Goal: Task Accomplishment & Management: Complete application form

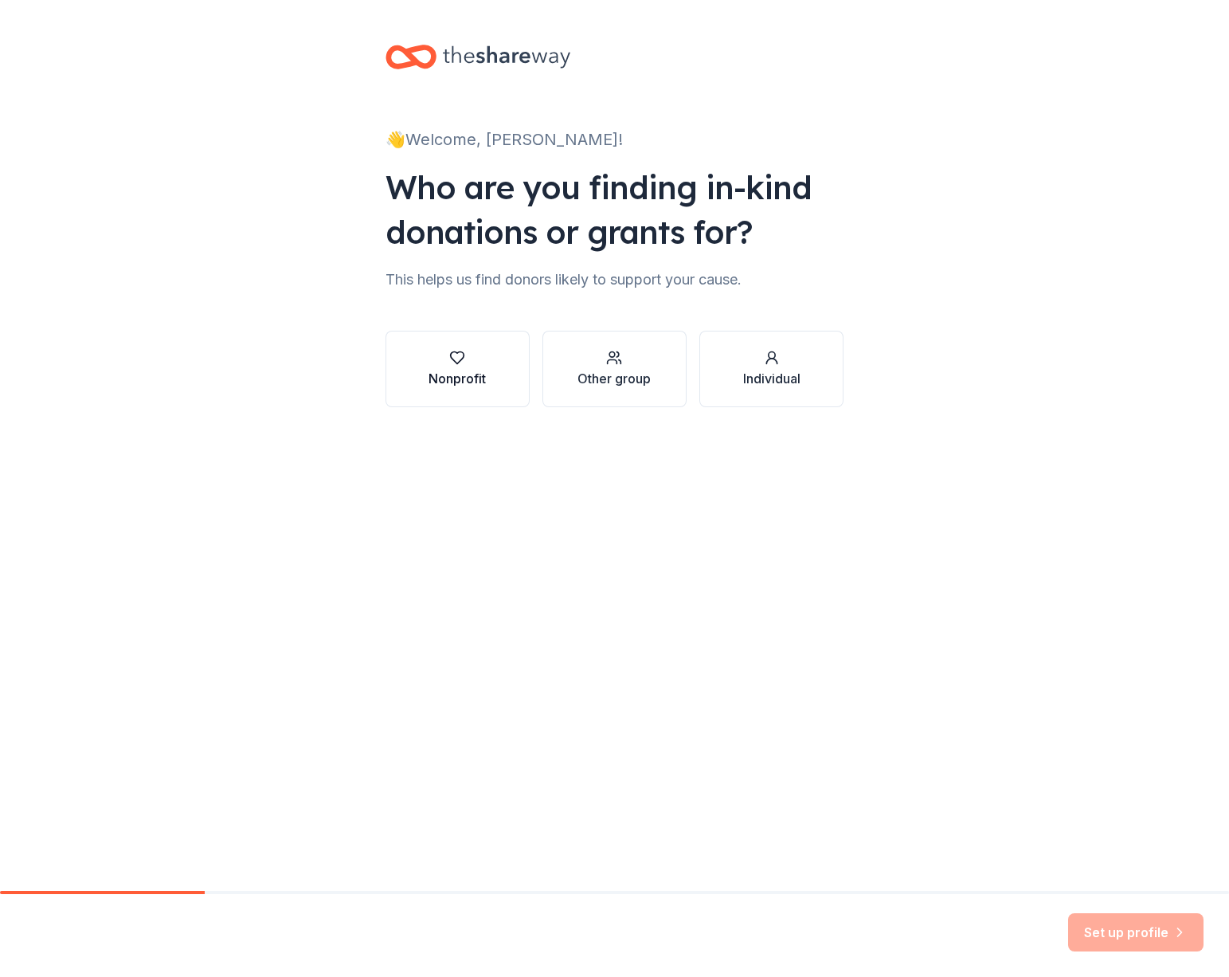
click at [464, 390] on button "Nonprofit" at bounding box center [458, 369] width 144 height 76
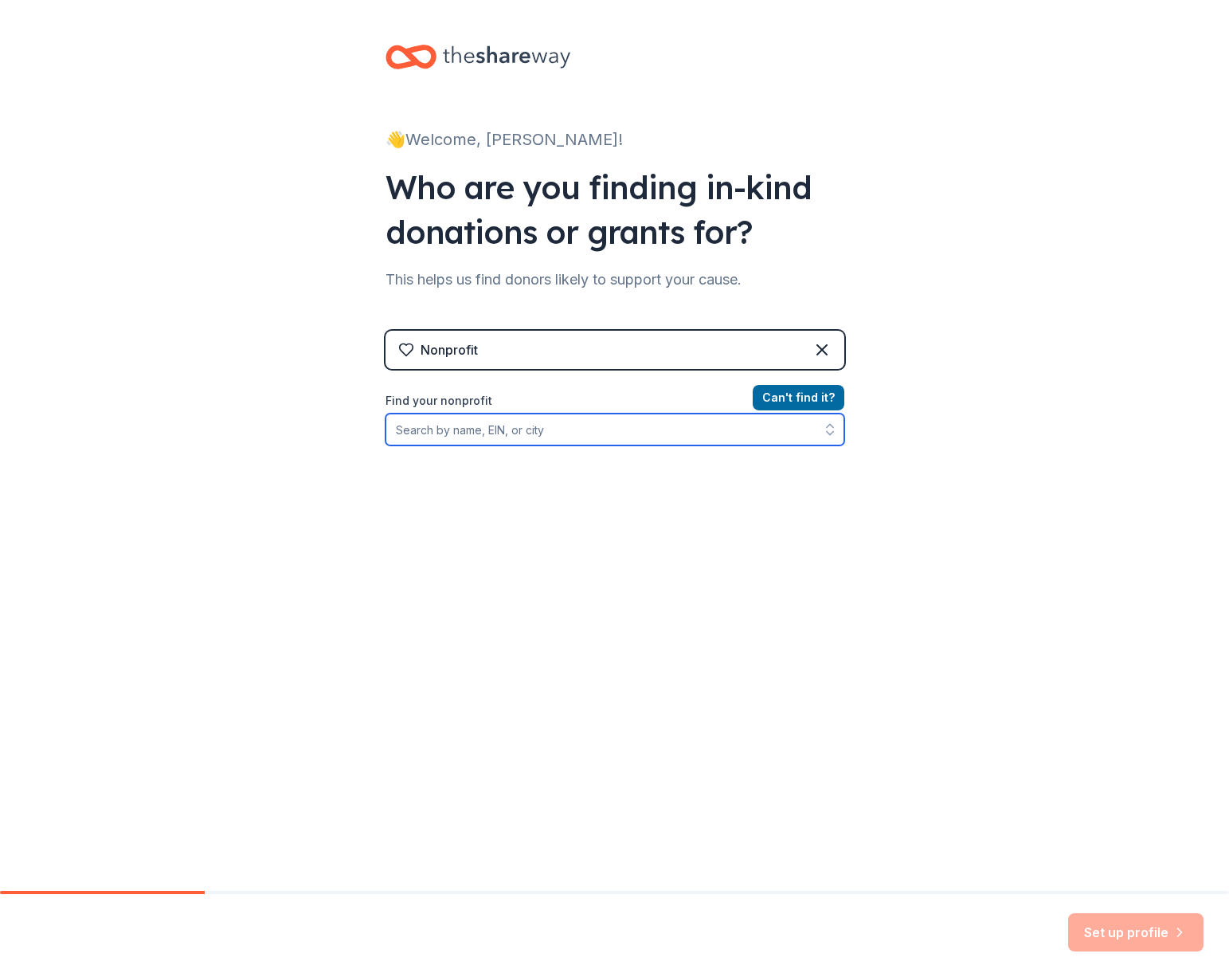
click at [566, 436] on input "Find your nonprofit" at bounding box center [615, 429] width 459 height 32
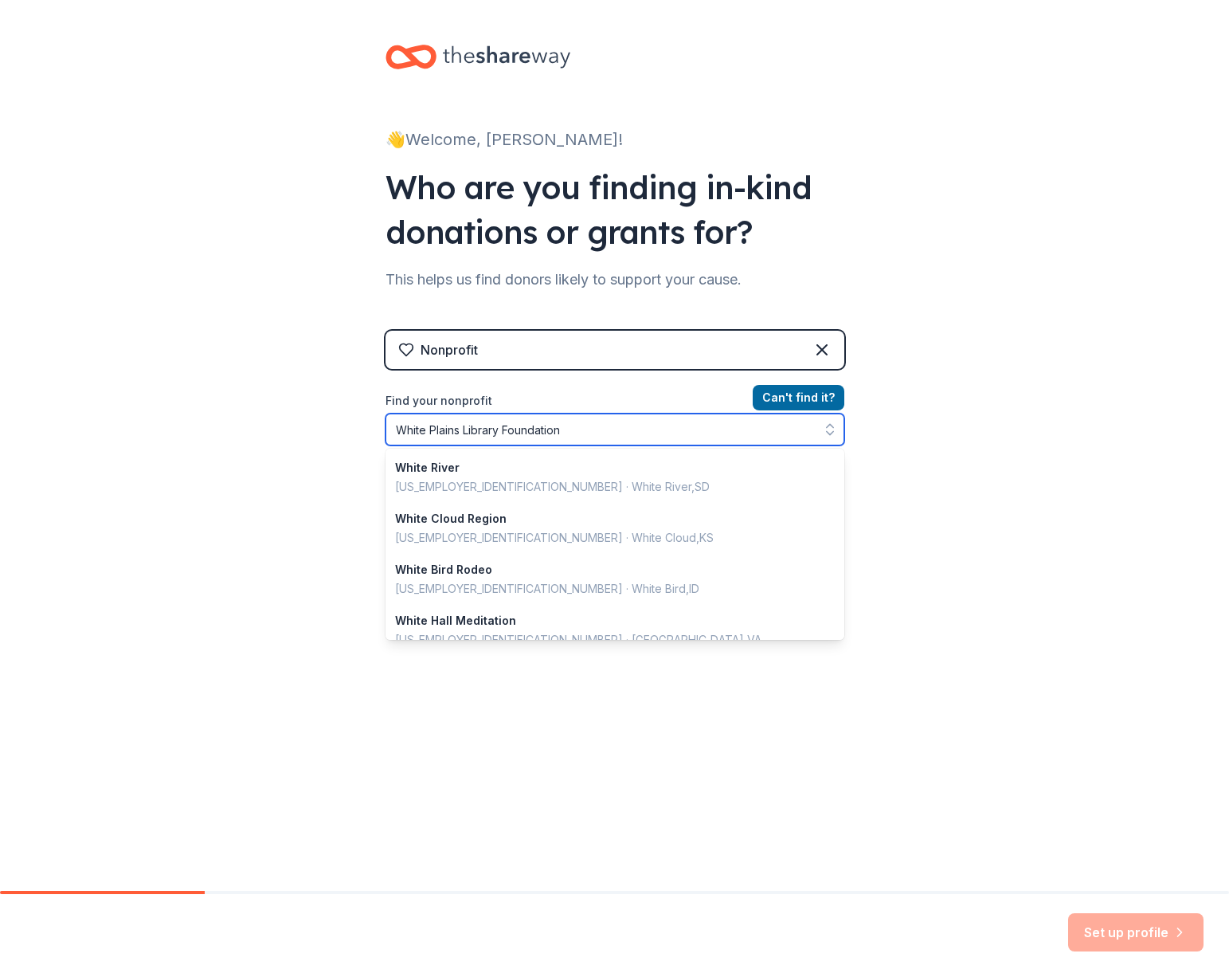
type input "White Plains Library Foundation"
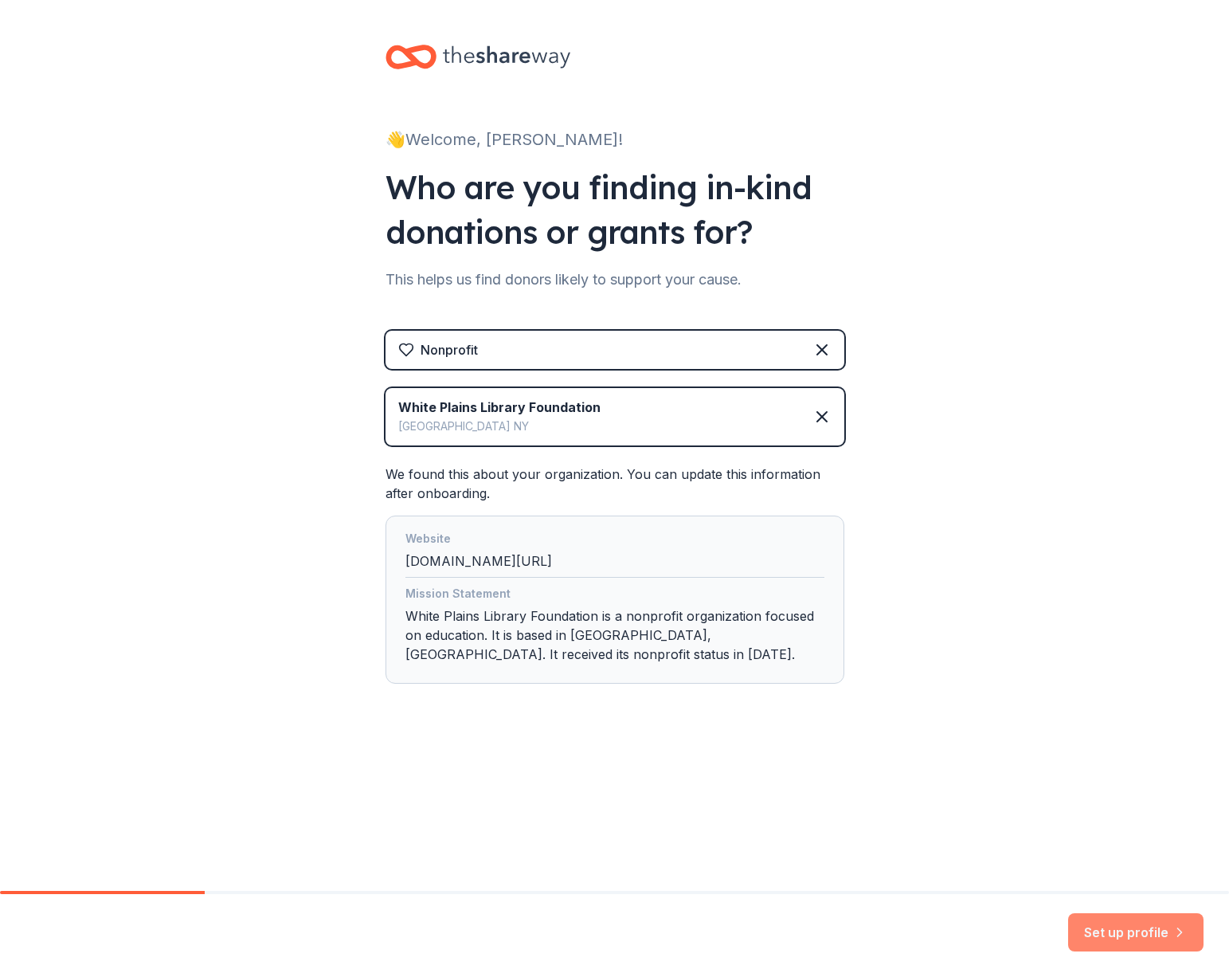
click at [1134, 926] on button "Set up profile" at bounding box center [1135, 932] width 135 height 38
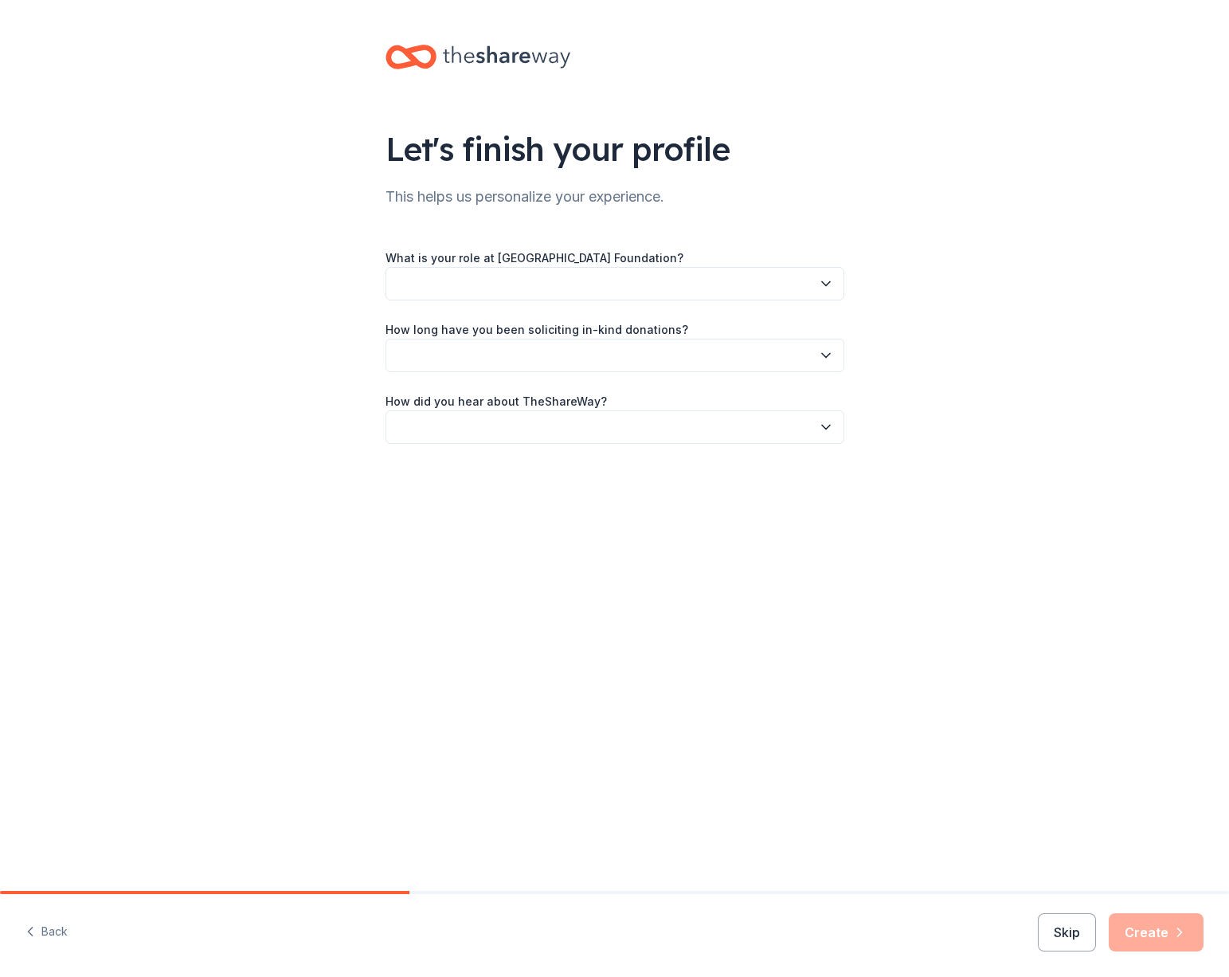
click at [670, 275] on button "button" at bounding box center [615, 283] width 459 height 33
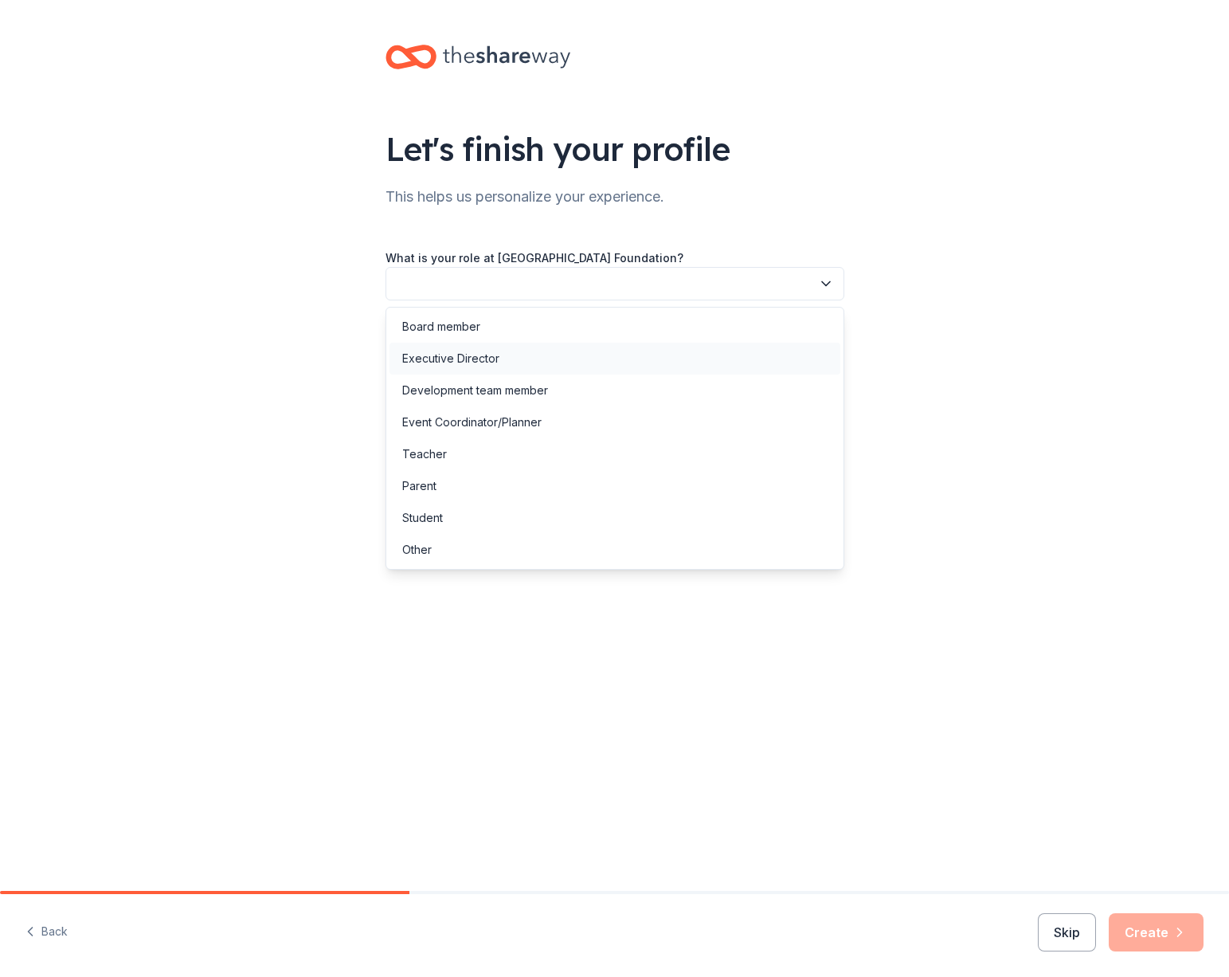
click at [601, 347] on div "Executive Director" at bounding box center [615, 359] width 451 height 32
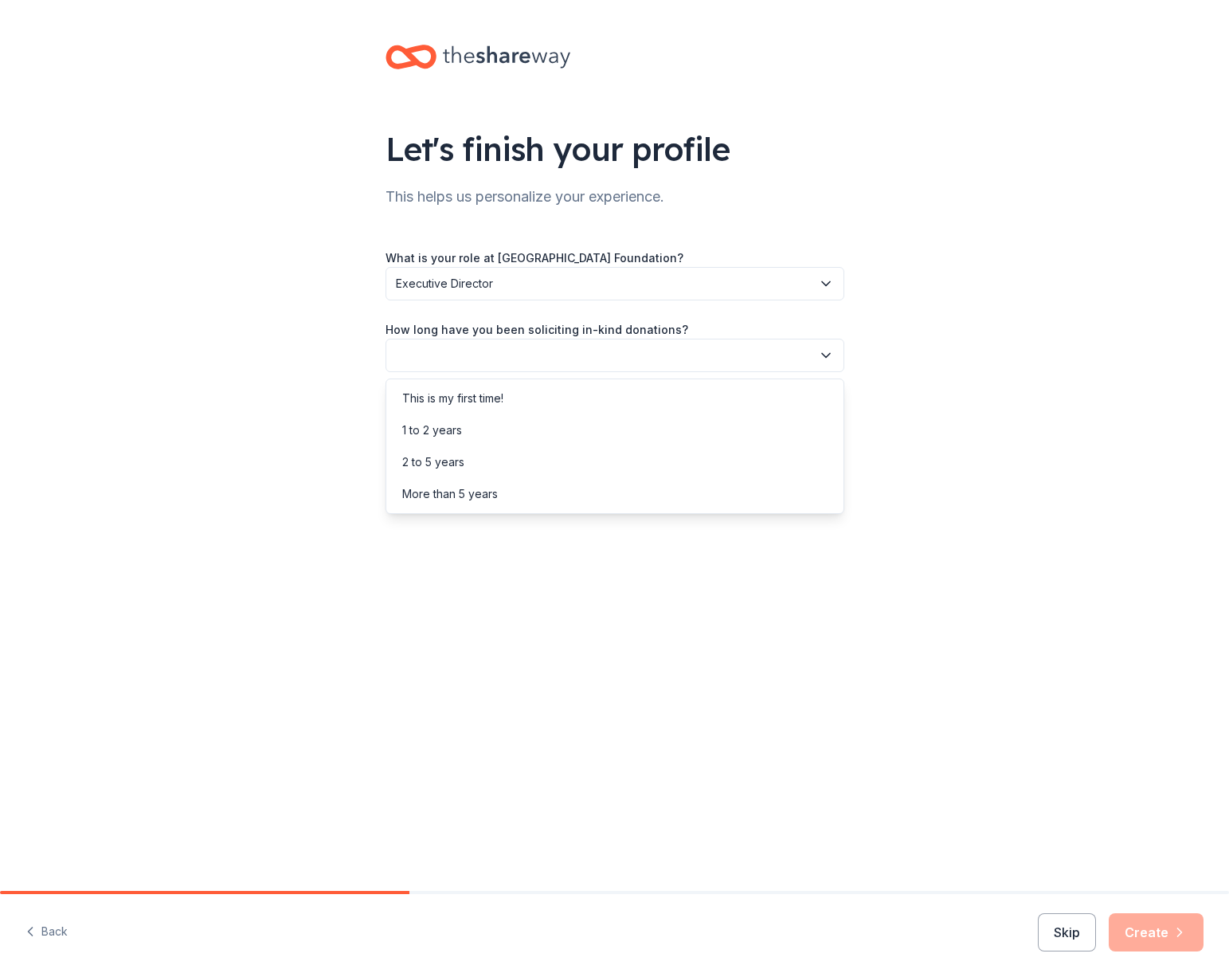
click at [617, 351] on button "button" at bounding box center [615, 355] width 459 height 33
click at [568, 492] on div "More than 5 years" at bounding box center [615, 494] width 451 height 32
click at [578, 431] on button "button" at bounding box center [615, 426] width 459 height 33
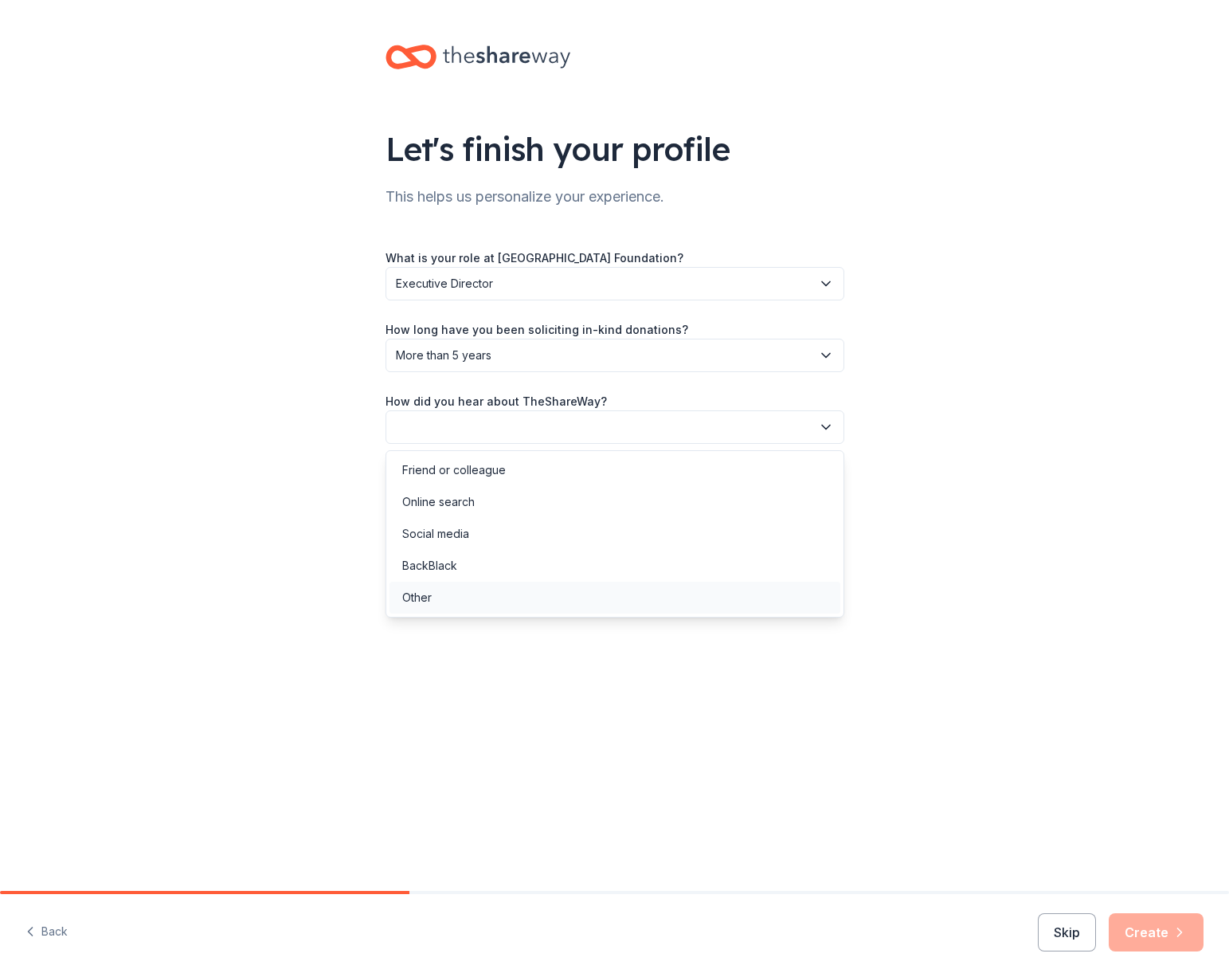
click at [461, 587] on div "Other" at bounding box center [615, 598] width 451 height 32
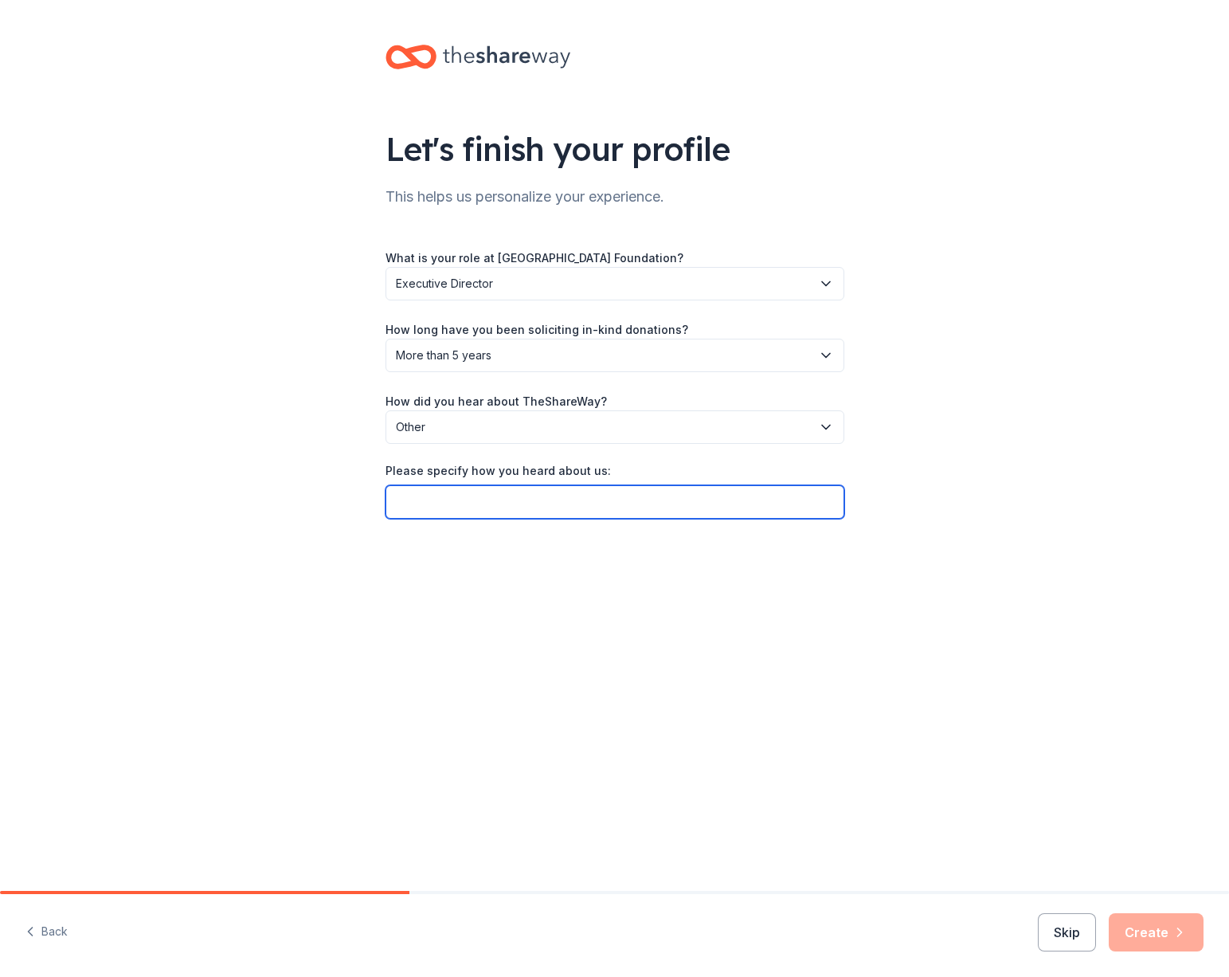
click at [559, 510] on input "Please specify how you heard about us:" at bounding box center [615, 501] width 459 height 33
type input "a"
type input "used at another nonprofit"
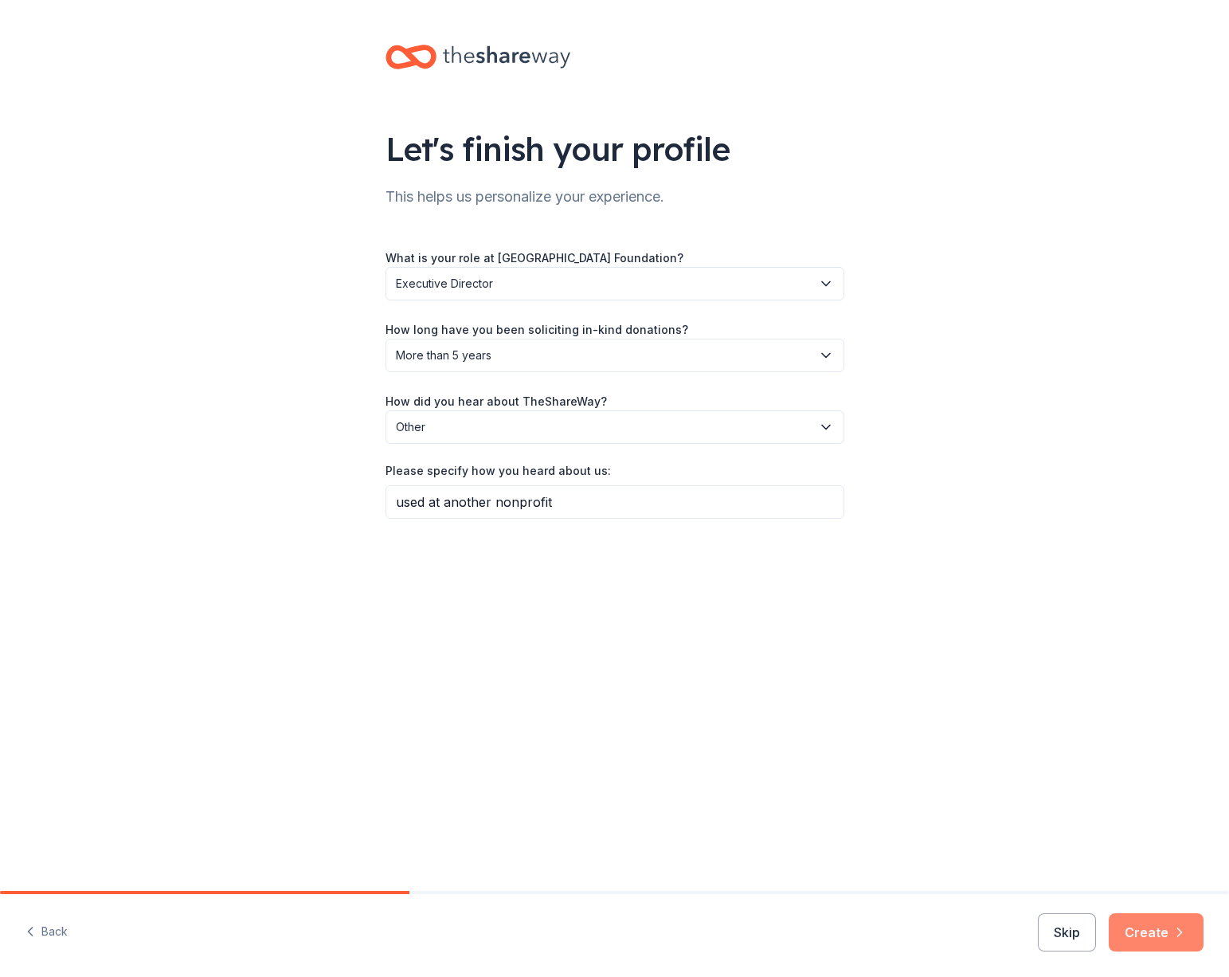
click at [1159, 919] on button "Create" at bounding box center [1156, 932] width 95 height 38
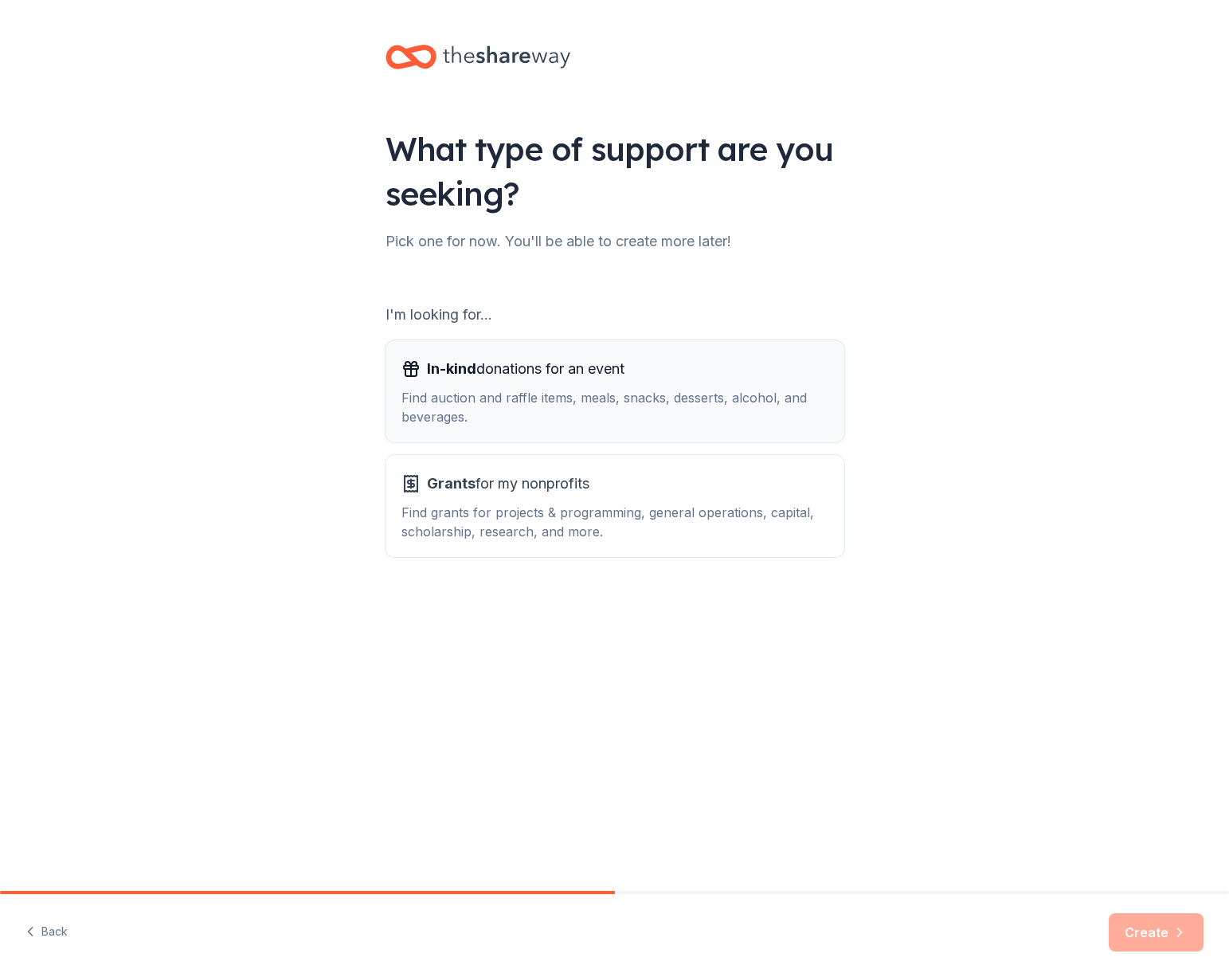
click at [732, 401] on div "Find auction and raffle items, meals, snacks, desserts, alcohol, and beverages." at bounding box center [615, 407] width 427 height 38
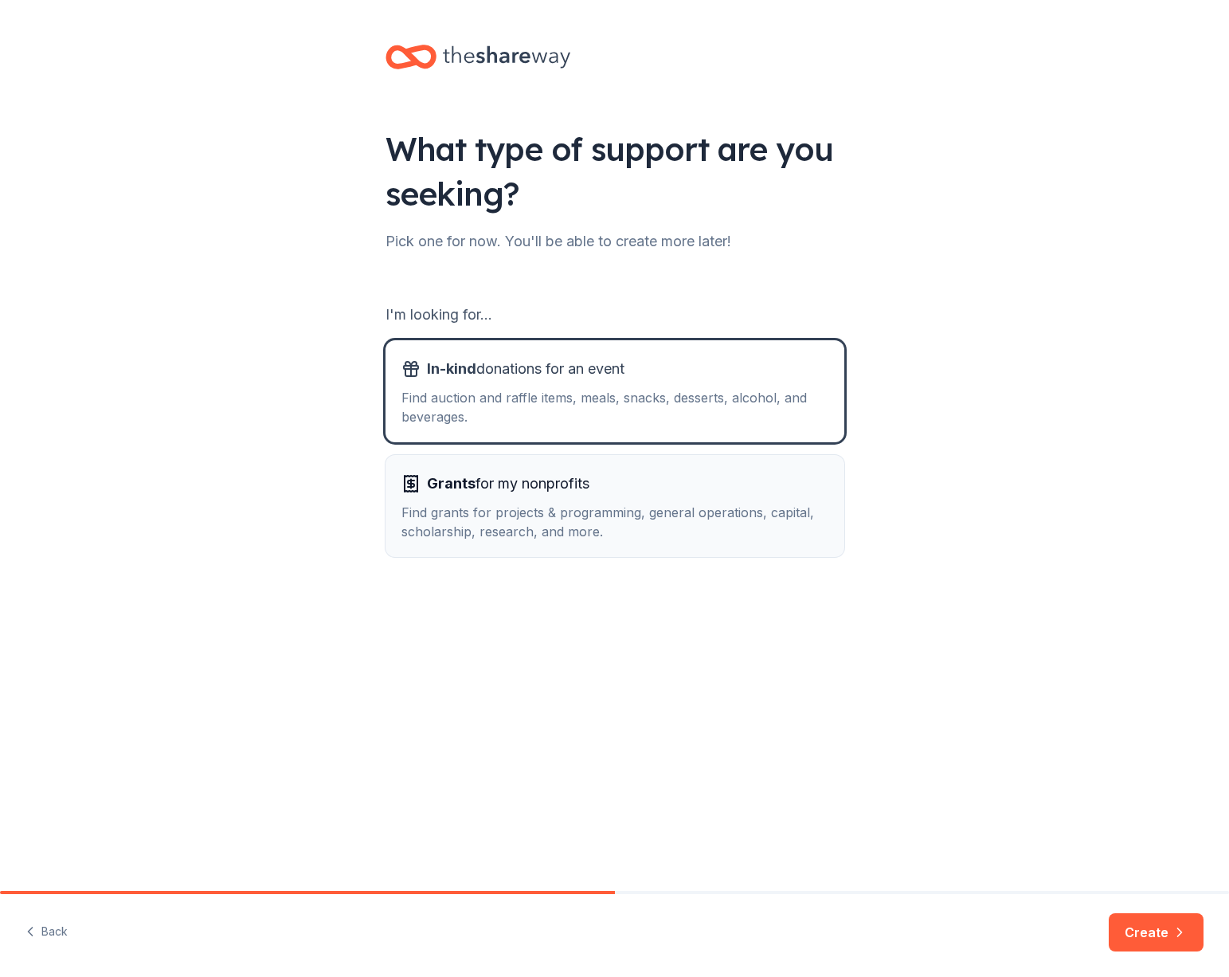
click at [675, 534] on div "Find grants for projects & programming, general operations, capital, scholarshi…" at bounding box center [615, 522] width 427 height 38
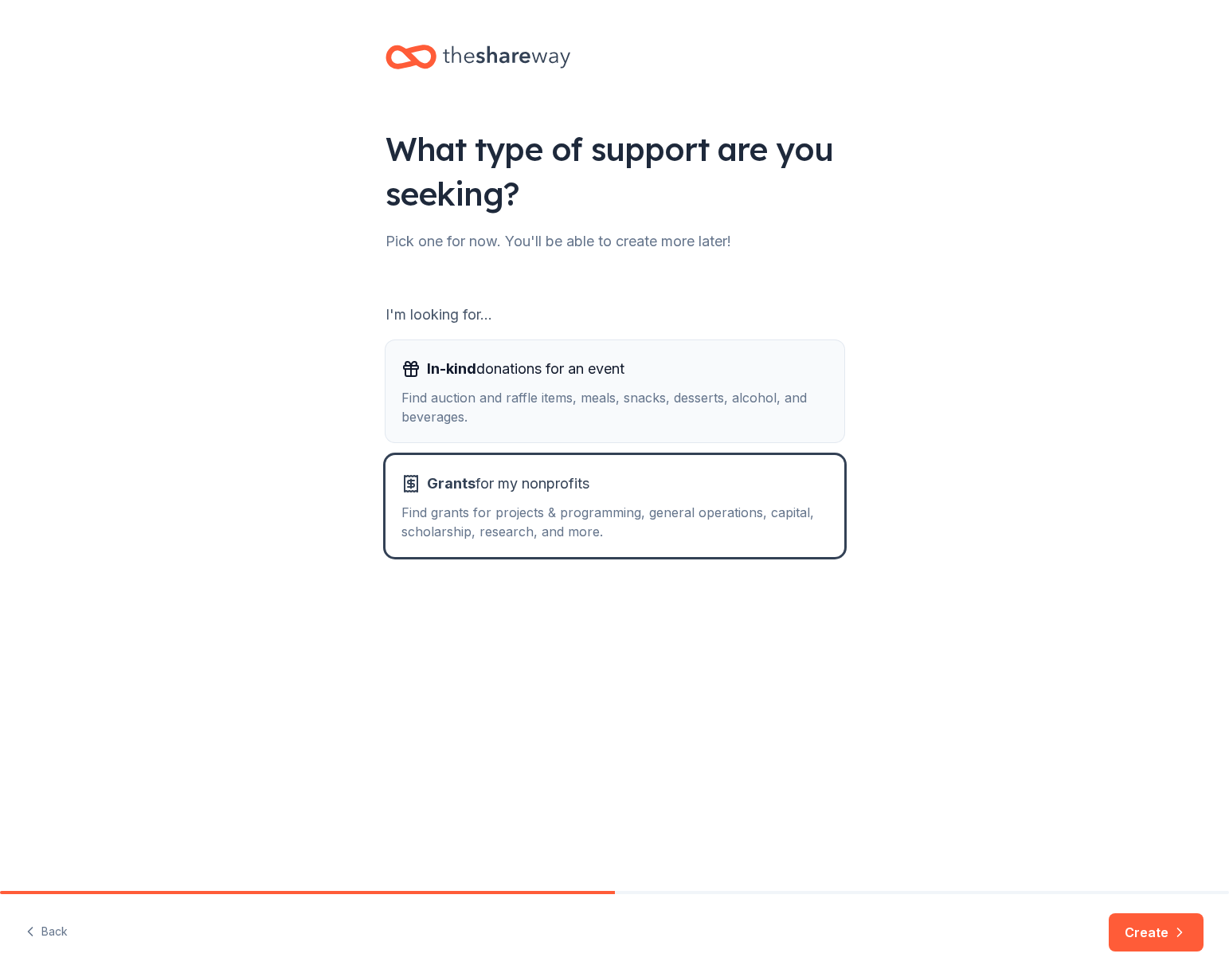
click at [519, 374] on span "In-kind donations for an event" at bounding box center [526, 368] width 198 height 25
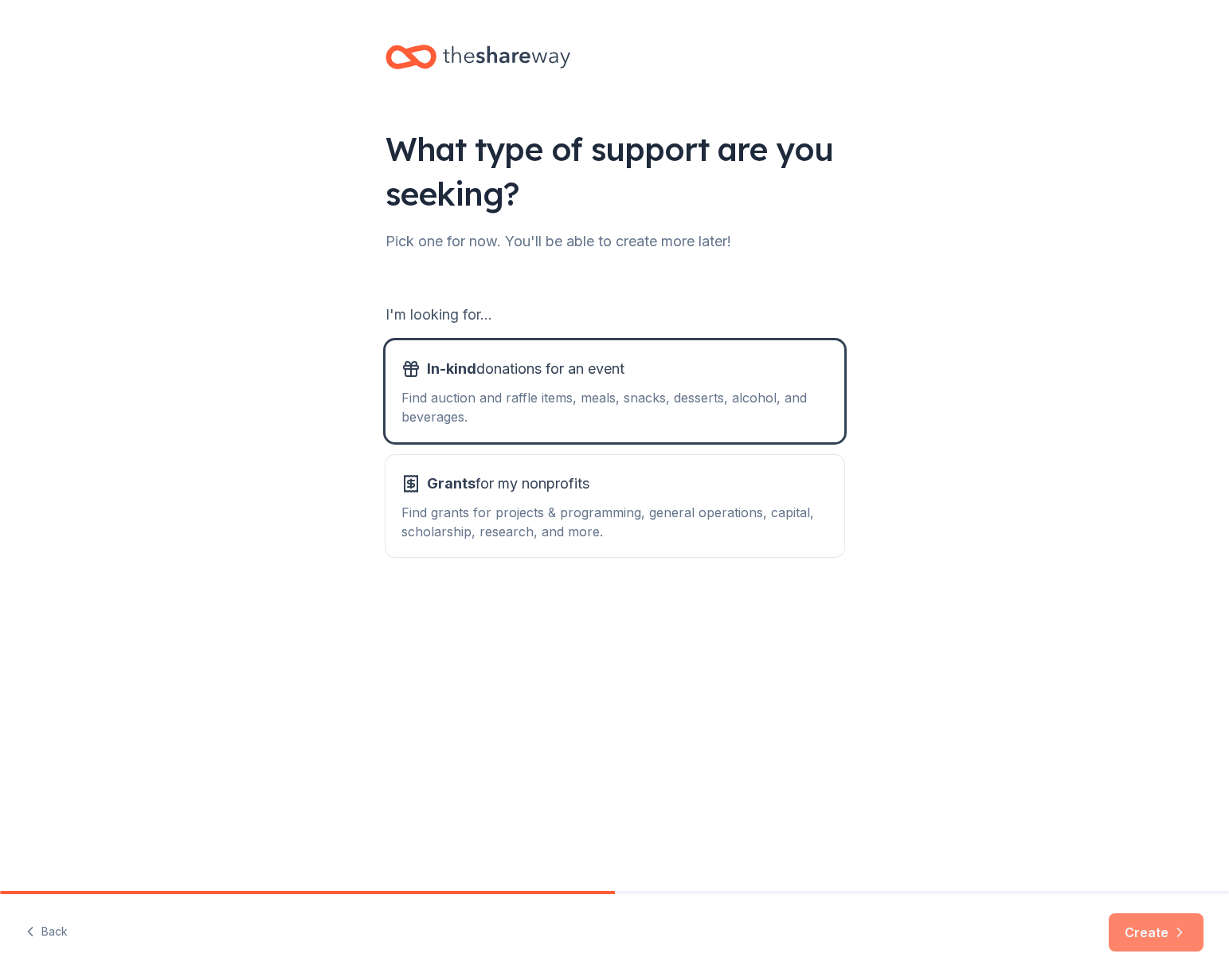
click at [1131, 924] on button "Create" at bounding box center [1156, 932] width 95 height 38
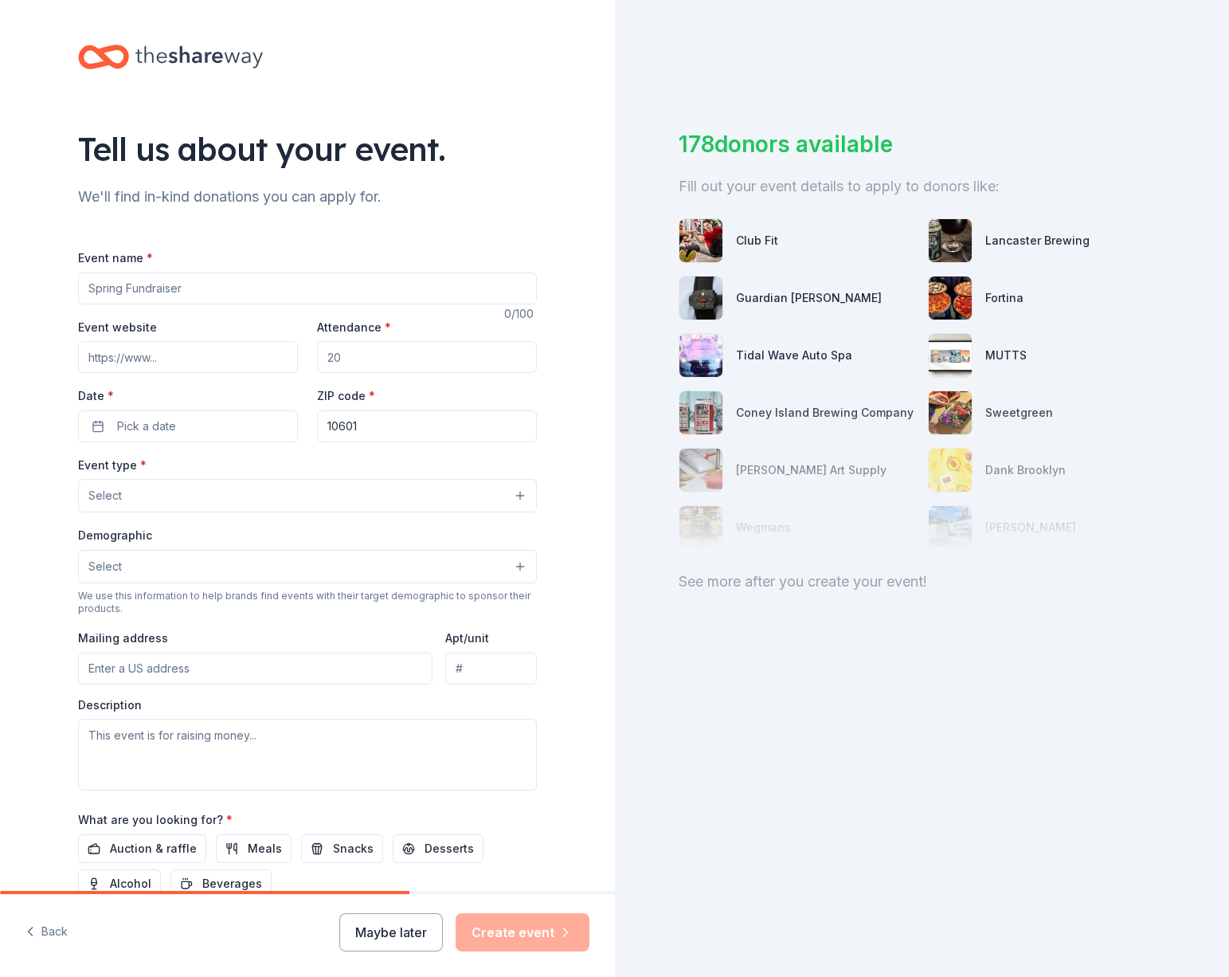
click at [103, 295] on input "Event name *" at bounding box center [307, 288] width 459 height 32
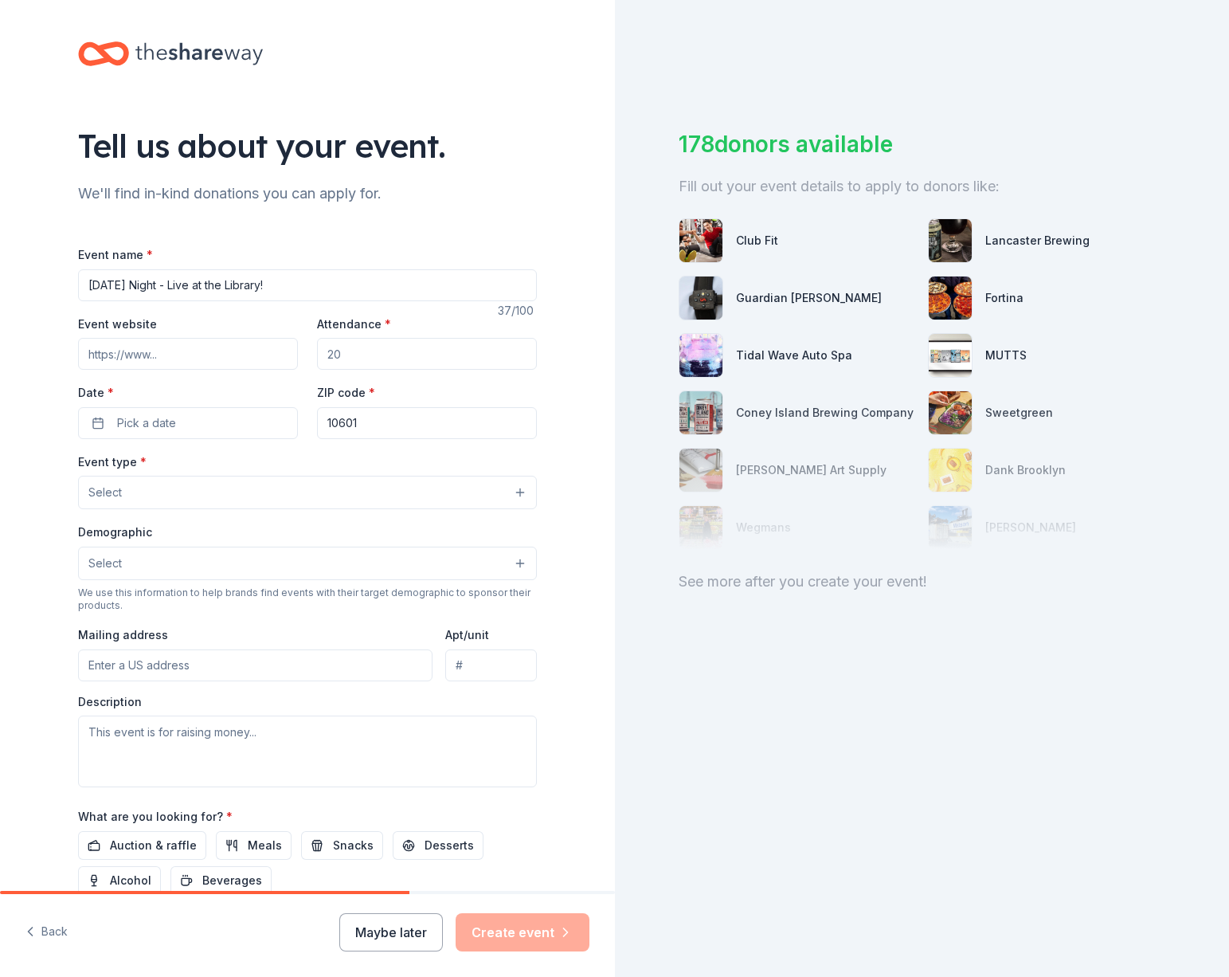
type input "[DATE] Night - Live at the Library!"
click at [235, 356] on input "Event website" at bounding box center [188, 354] width 220 height 32
click at [217, 359] on input "Event website" at bounding box center [188, 354] width 220 height 32
paste input "[URL][DOMAIN_NAME]"
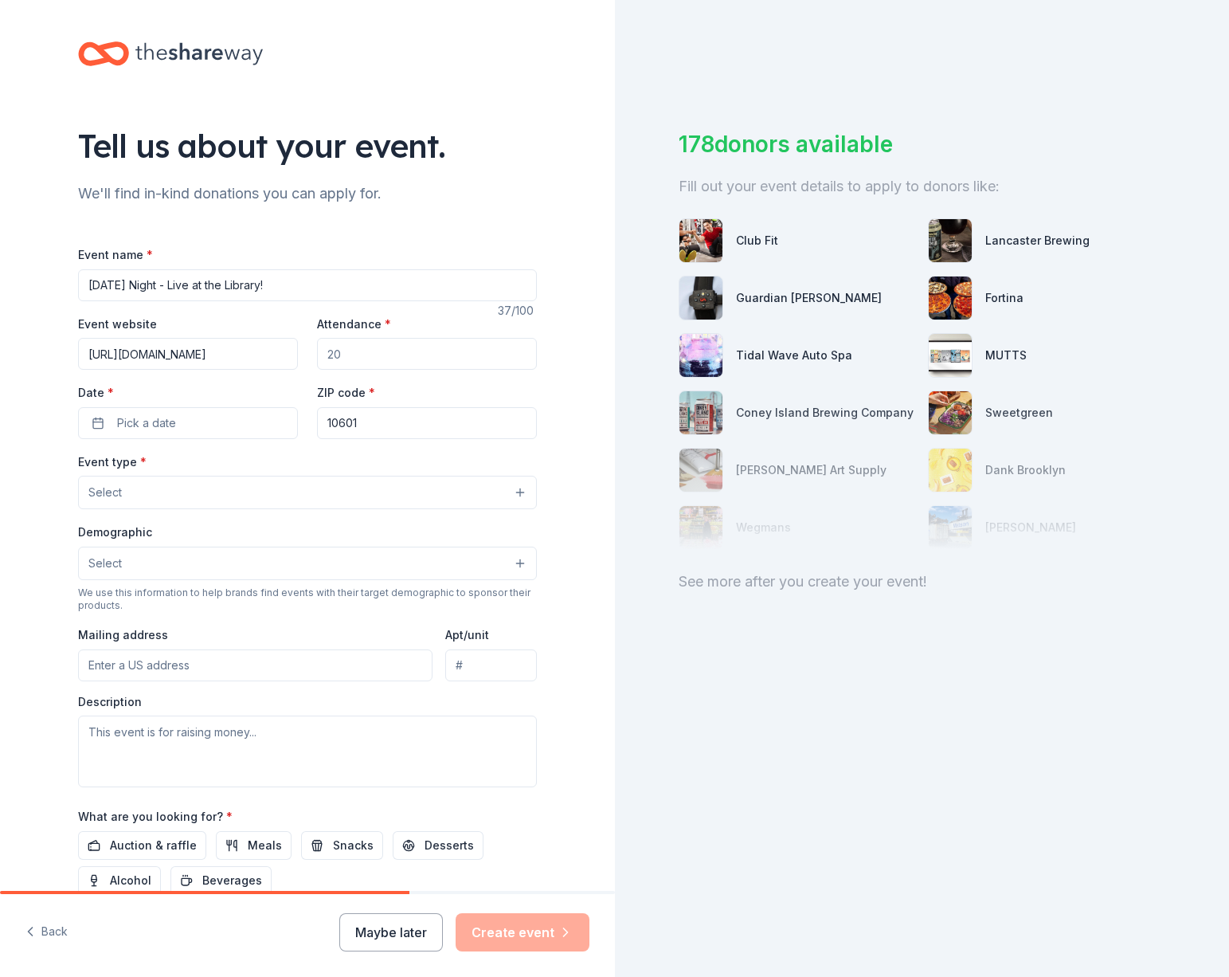
type input "[URL][DOMAIN_NAME]"
click at [408, 358] on input "Attendance *" at bounding box center [427, 354] width 220 height 32
type input "150"
click at [258, 428] on button "Pick a date" at bounding box center [188, 423] width 220 height 32
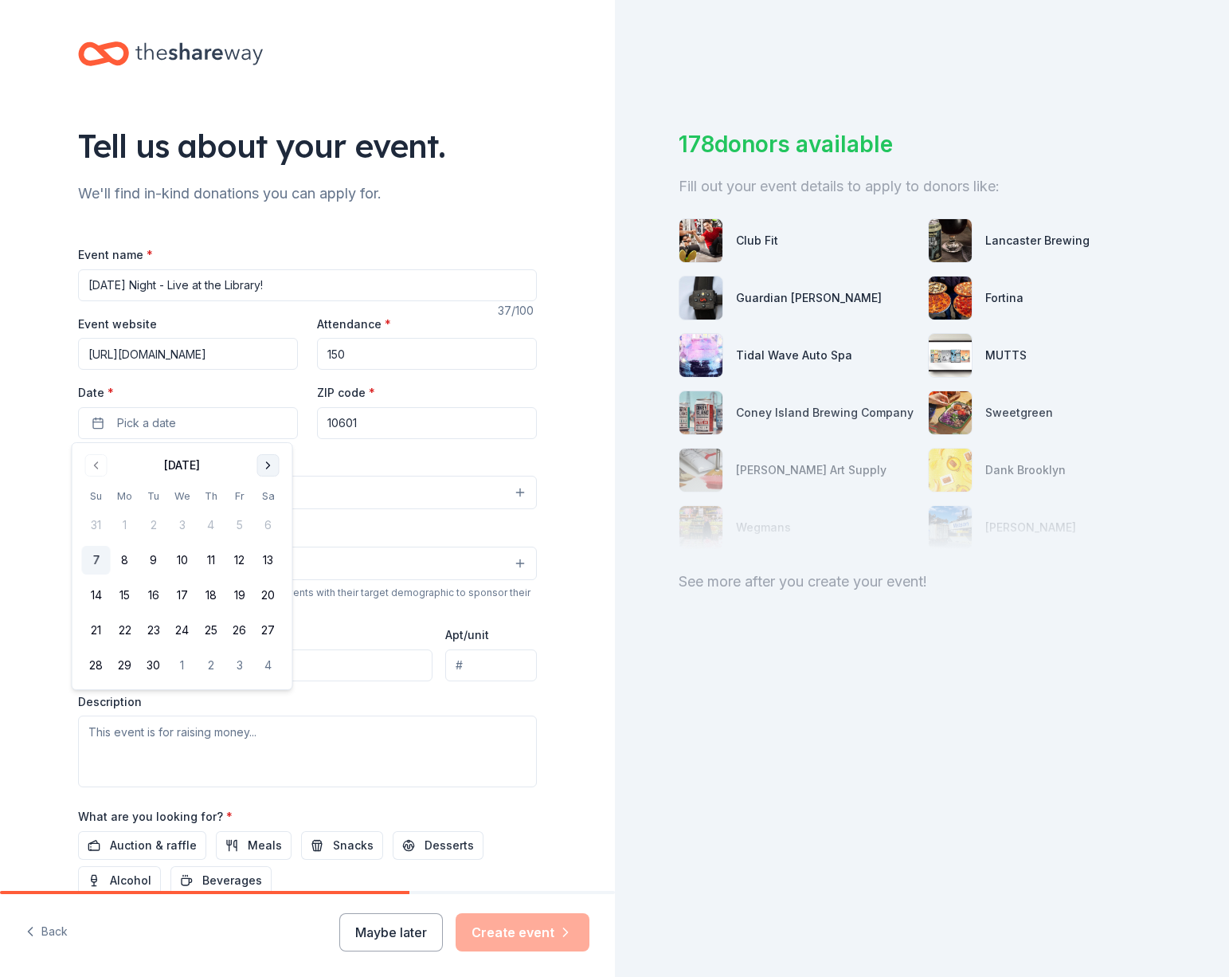
click at [261, 465] on button "Go to next month" at bounding box center [268, 465] width 22 height 22
click at [271, 605] on button "18" at bounding box center [268, 595] width 29 height 29
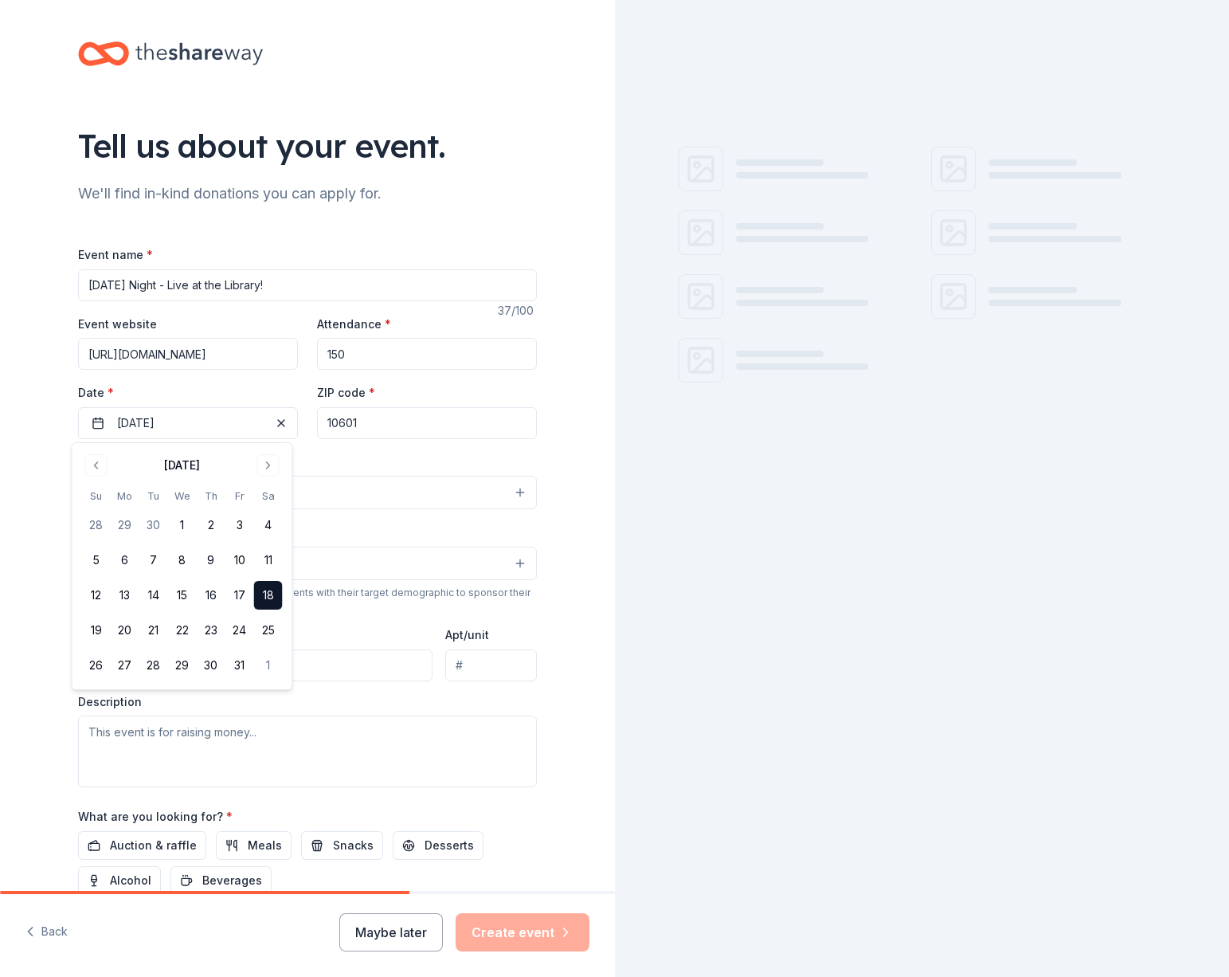
click at [345, 428] on input "10601" at bounding box center [427, 423] width 220 height 32
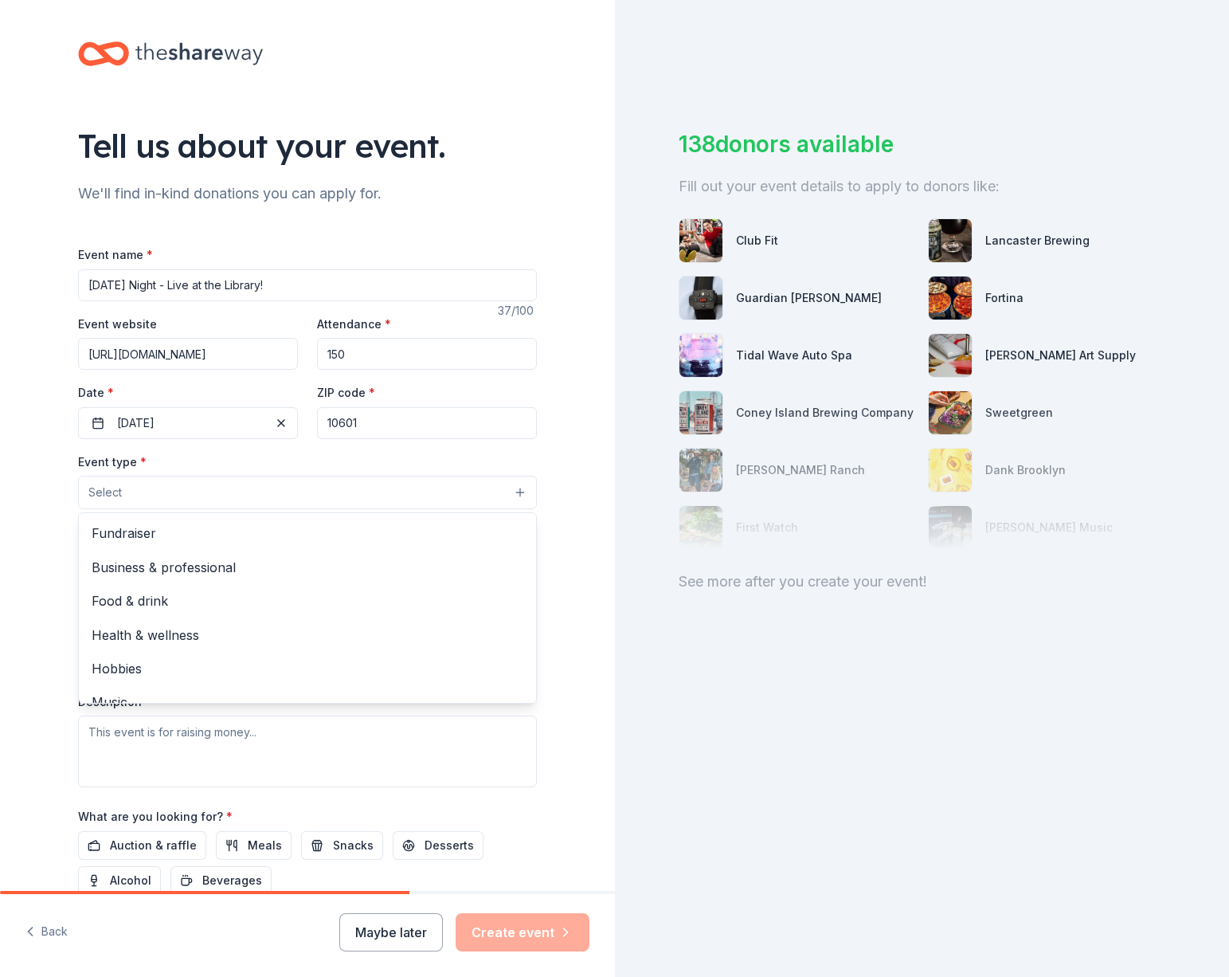
click at [252, 500] on button "Select" at bounding box center [307, 492] width 459 height 33
click at [199, 536] on span "Fundraiser" at bounding box center [308, 533] width 432 height 21
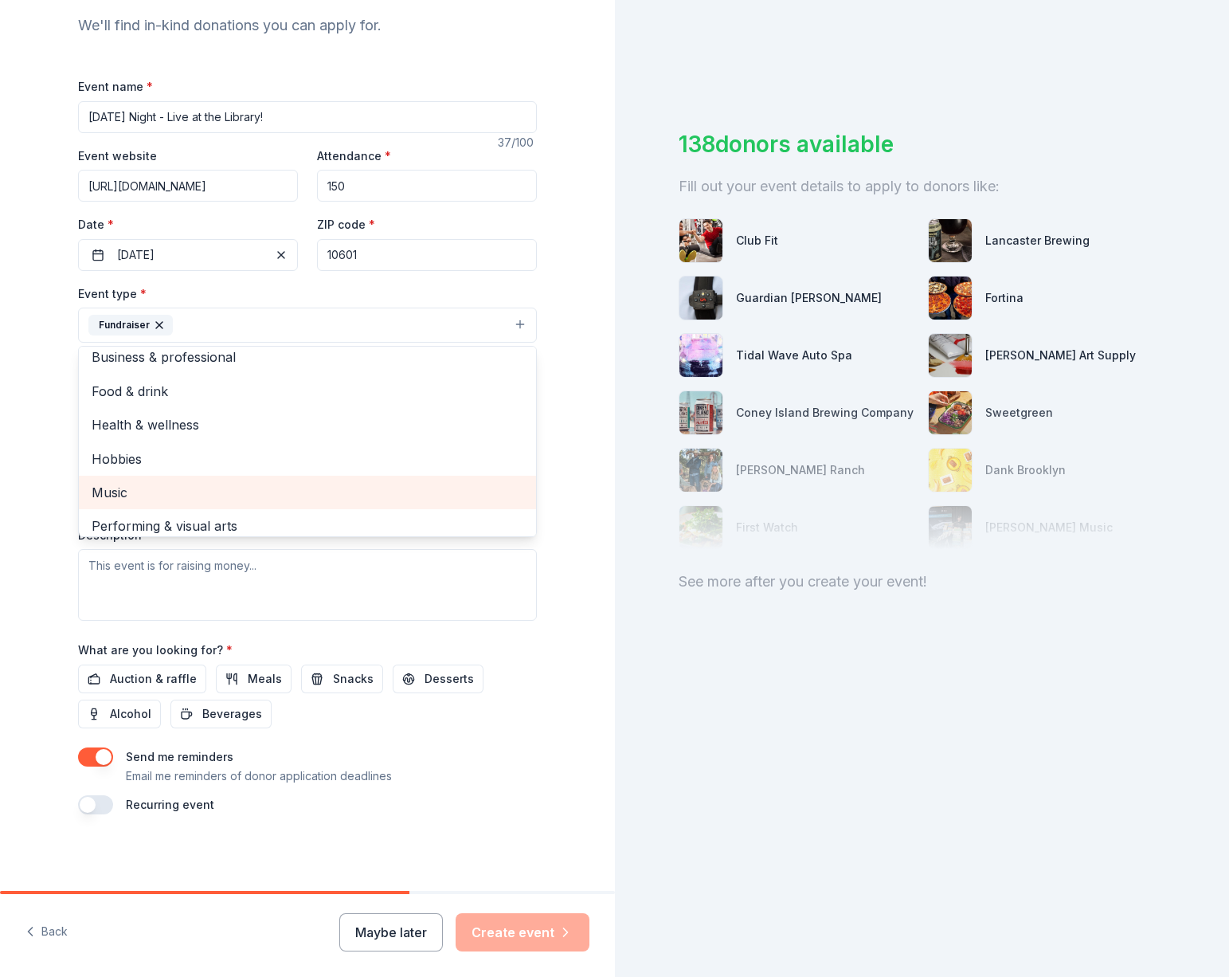
scroll to position [19, 0]
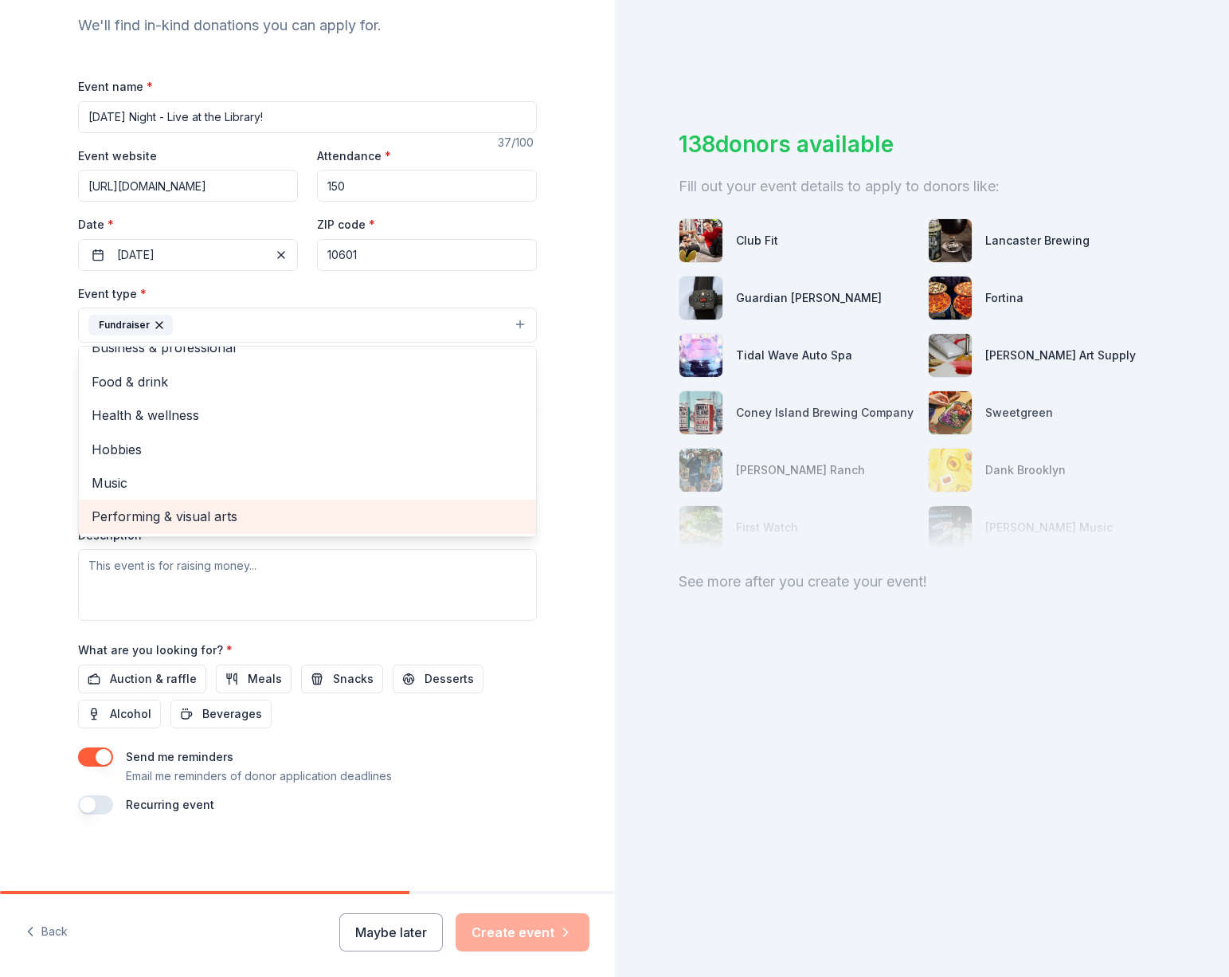
click at [196, 511] on span "Performing & visual arts" at bounding box center [308, 516] width 432 height 21
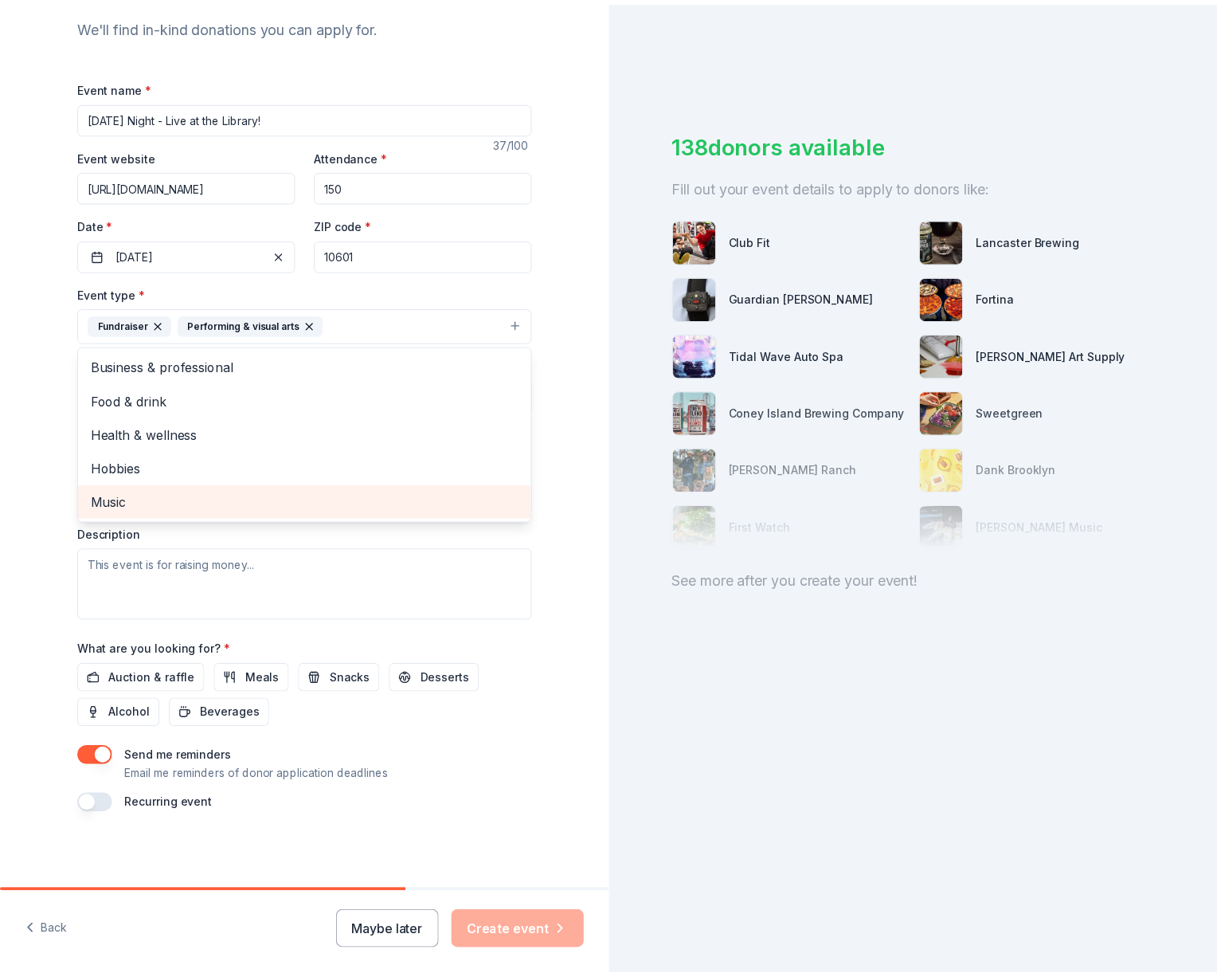
scroll to position [0, 0]
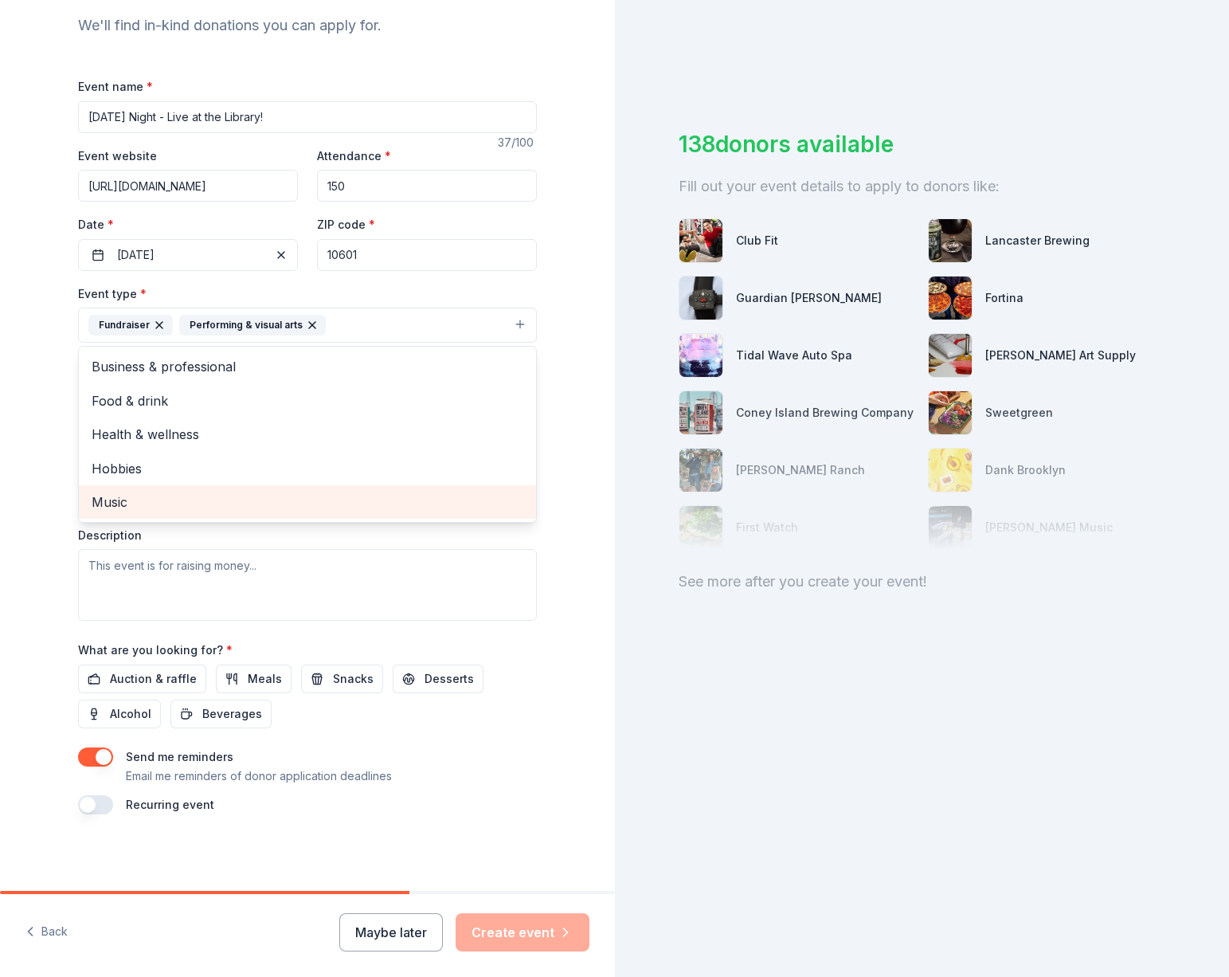
click at [180, 496] on span "Music" at bounding box center [308, 502] width 432 height 21
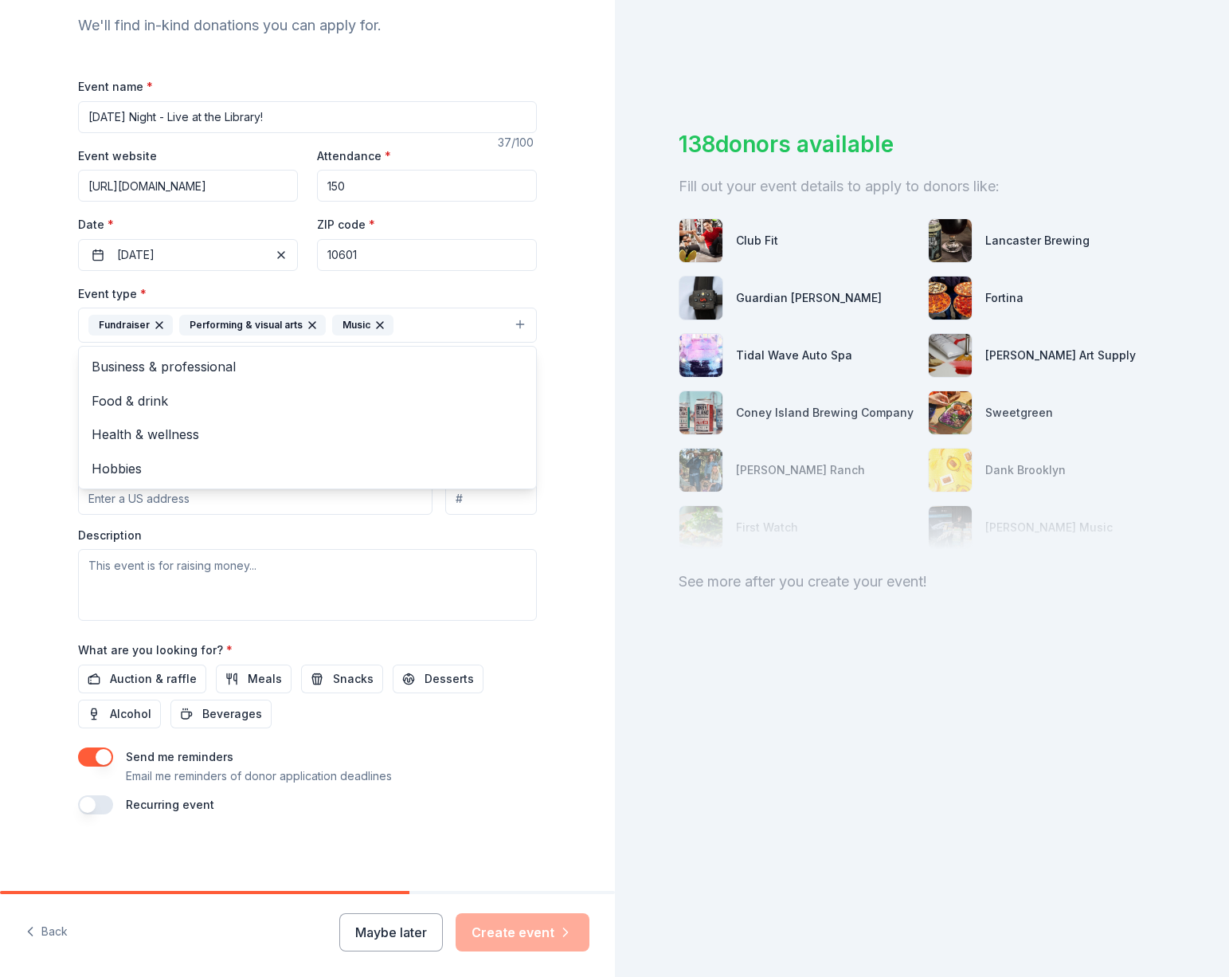
click at [394, 525] on div "Event type * Fundraiser Performing & visual arts Music Business & professional …" at bounding box center [307, 452] width 459 height 337
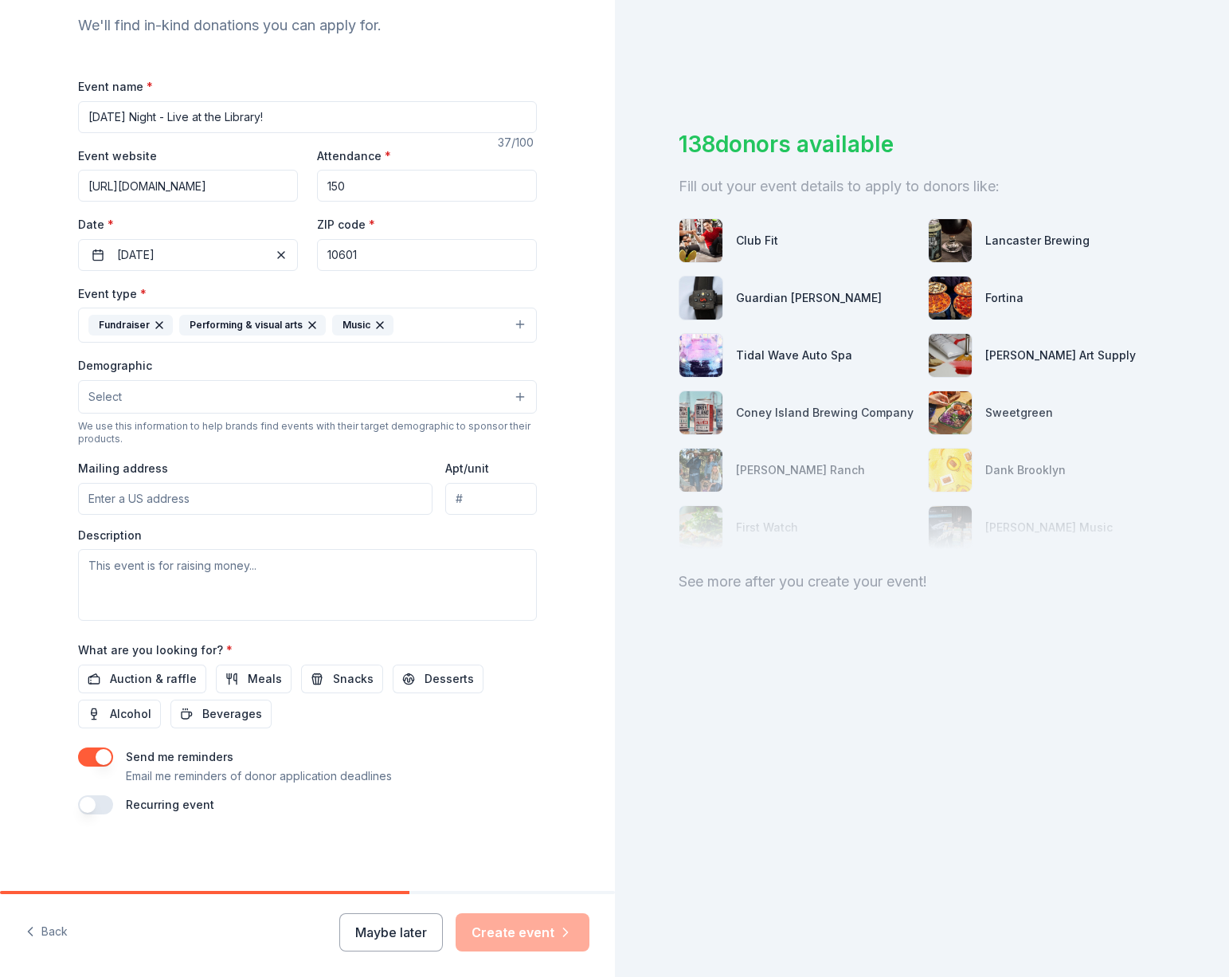
click at [202, 496] on input "Mailing address" at bounding box center [255, 499] width 355 height 32
type input "[STREET_ADDRESS]"
click at [268, 588] on textarea at bounding box center [307, 585] width 459 height 72
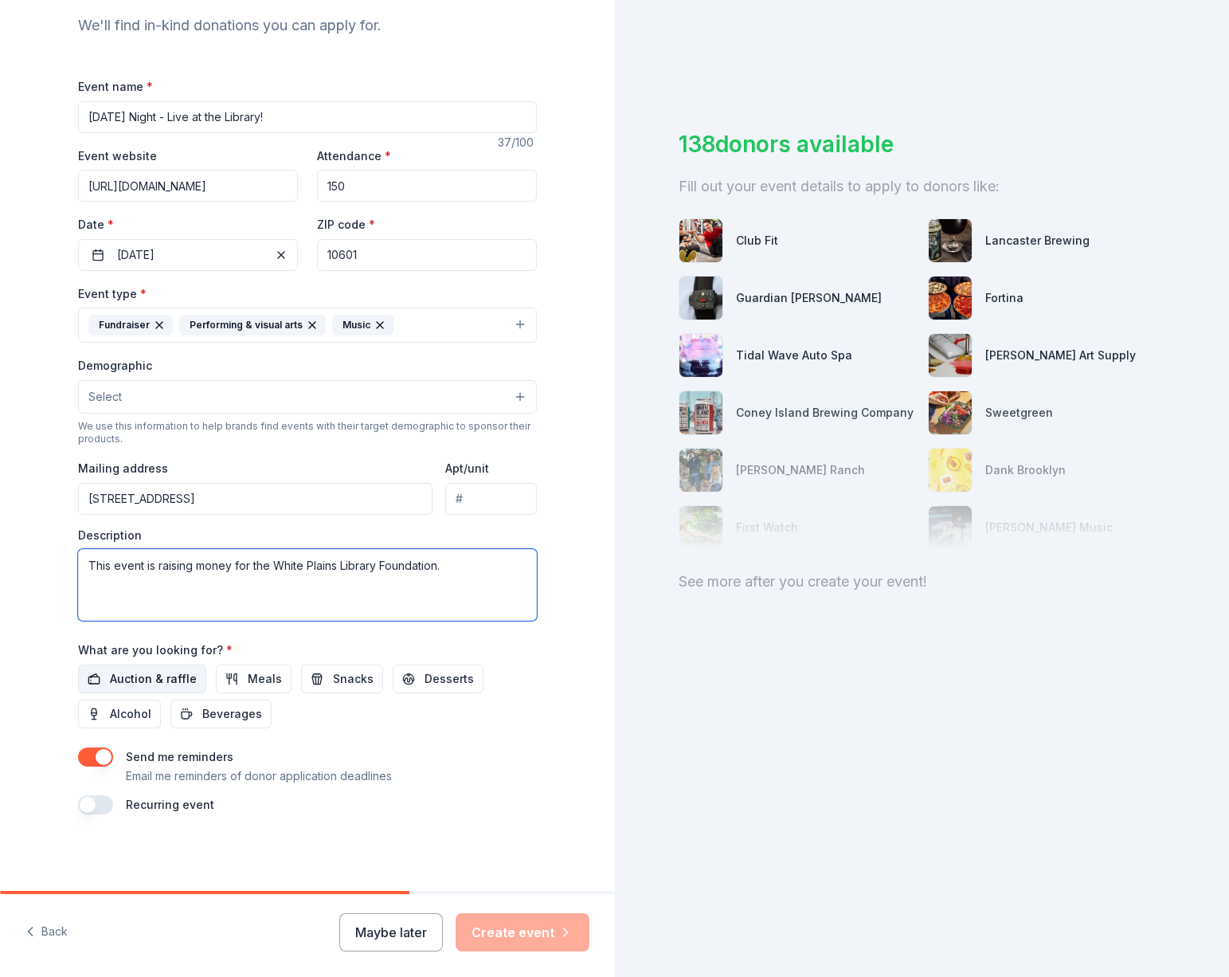
type textarea "This event is raising money for the White Plains Library Foundation."
click at [186, 669] on span "Auction & raffle" at bounding box center [153, 678] width 87 height 19
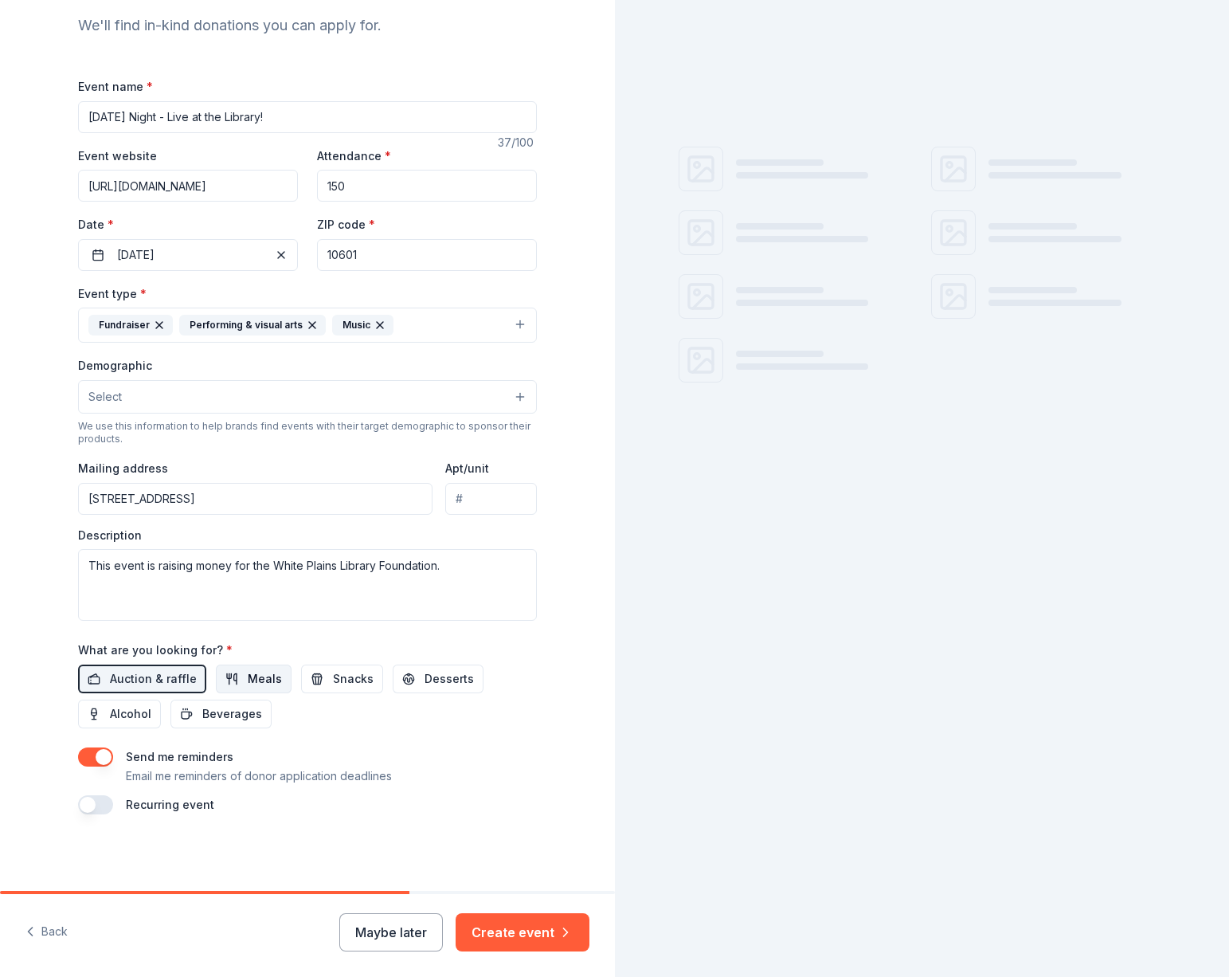
click at [233, 670] on button "Meals" at bounding box center [254, 678] width 76 height 29
click at [102, 703] on button "Alcohol" at bounding box center [119, 713] width 83 height 29
click at [217, 717] on span "Beverages" at bounding box center [232, 713] width 60 height 19
click at [337, 676] on span "Snacks" at bounding box center [353, 678] width 41 height 19
click at [433, 685] on span "Desserts" at bounding box center [449, 678] width 49 height 19
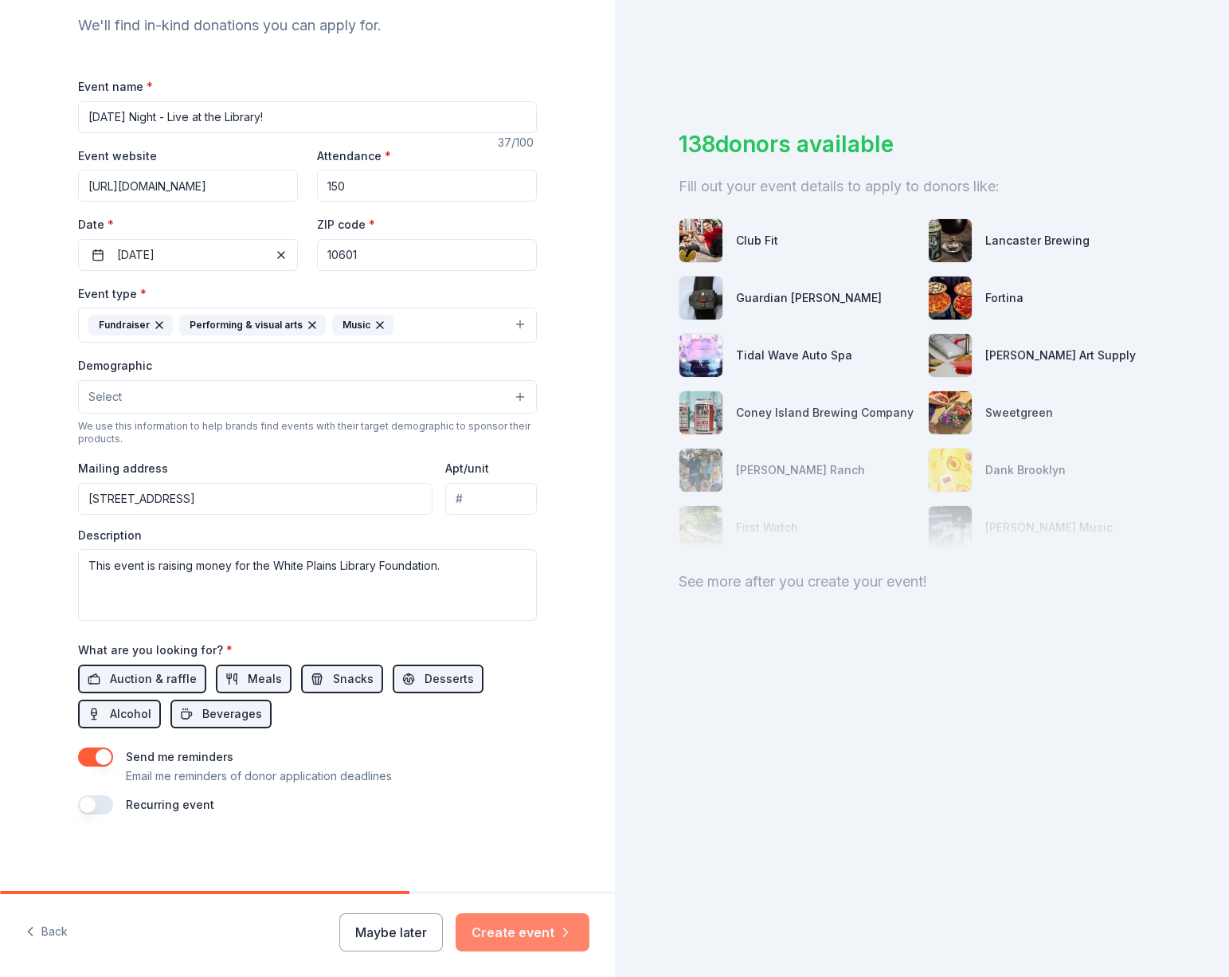
click at [529, 926] on button "Create event" at bounding box center [523, 932] width 134 height 38
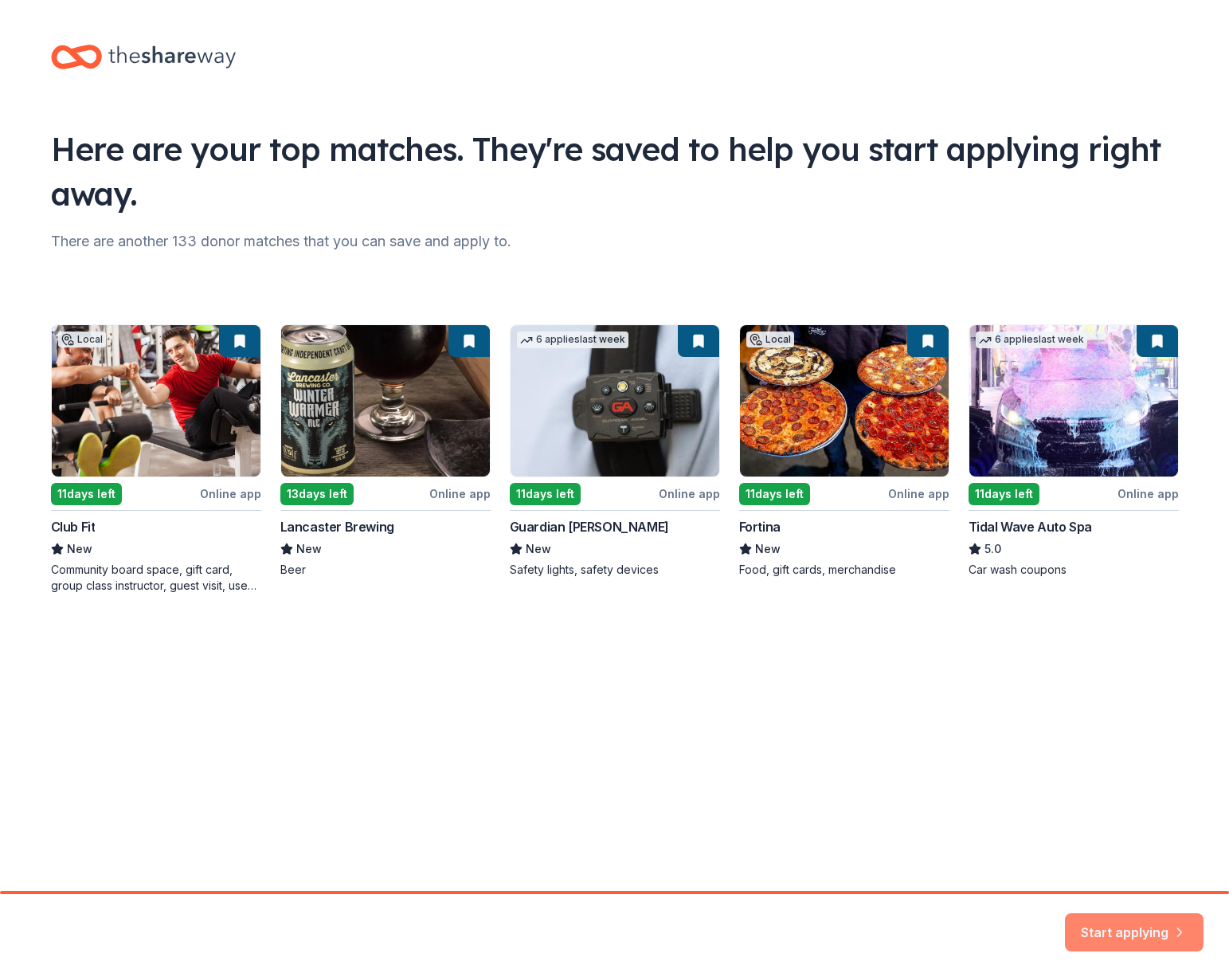
click at [1106, 922] on button "Start applying" at bounding box center [1134, 922] width 139 height 38
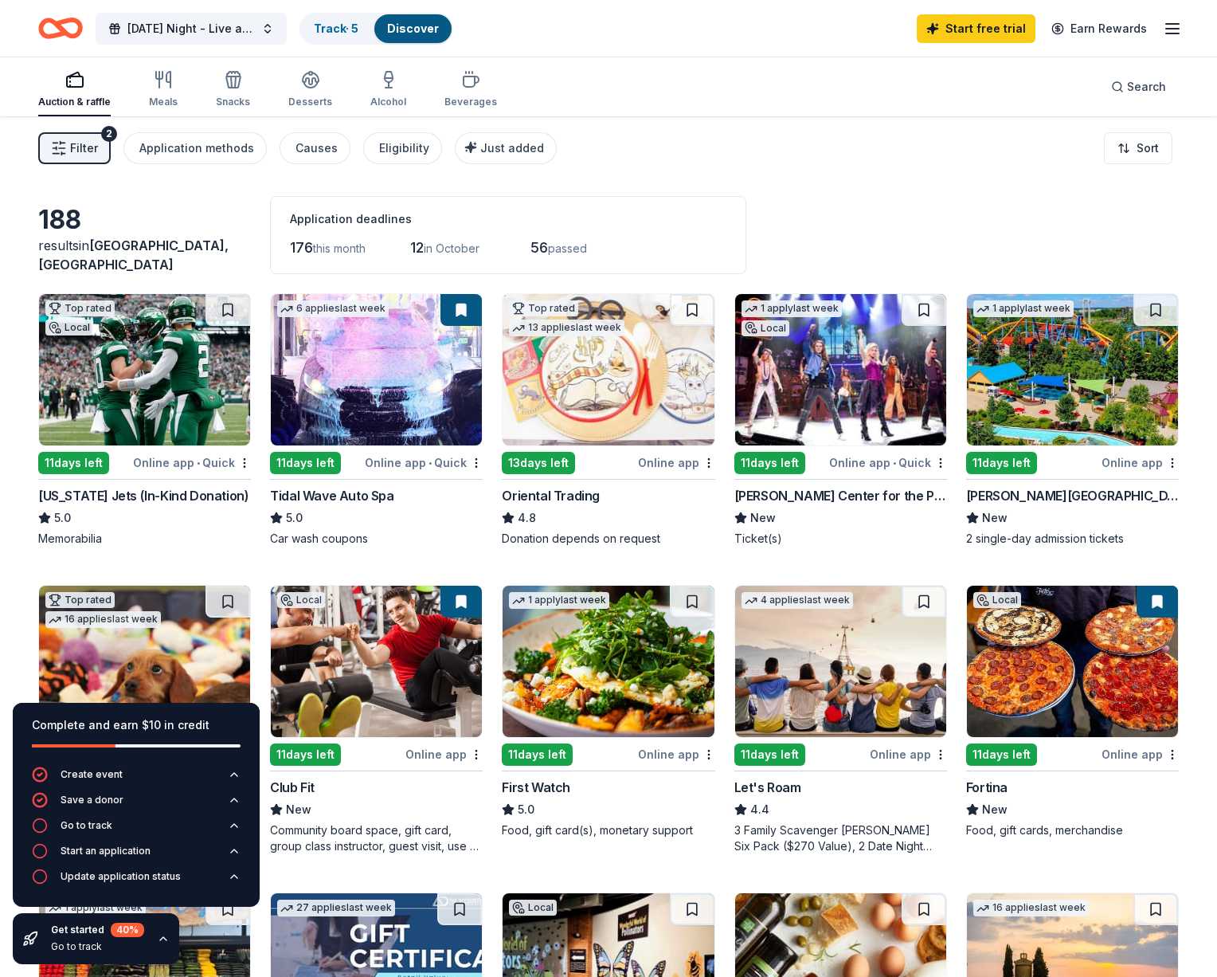
click at [169, 382] on img at bounding box center [144, 369] width 211 height 151
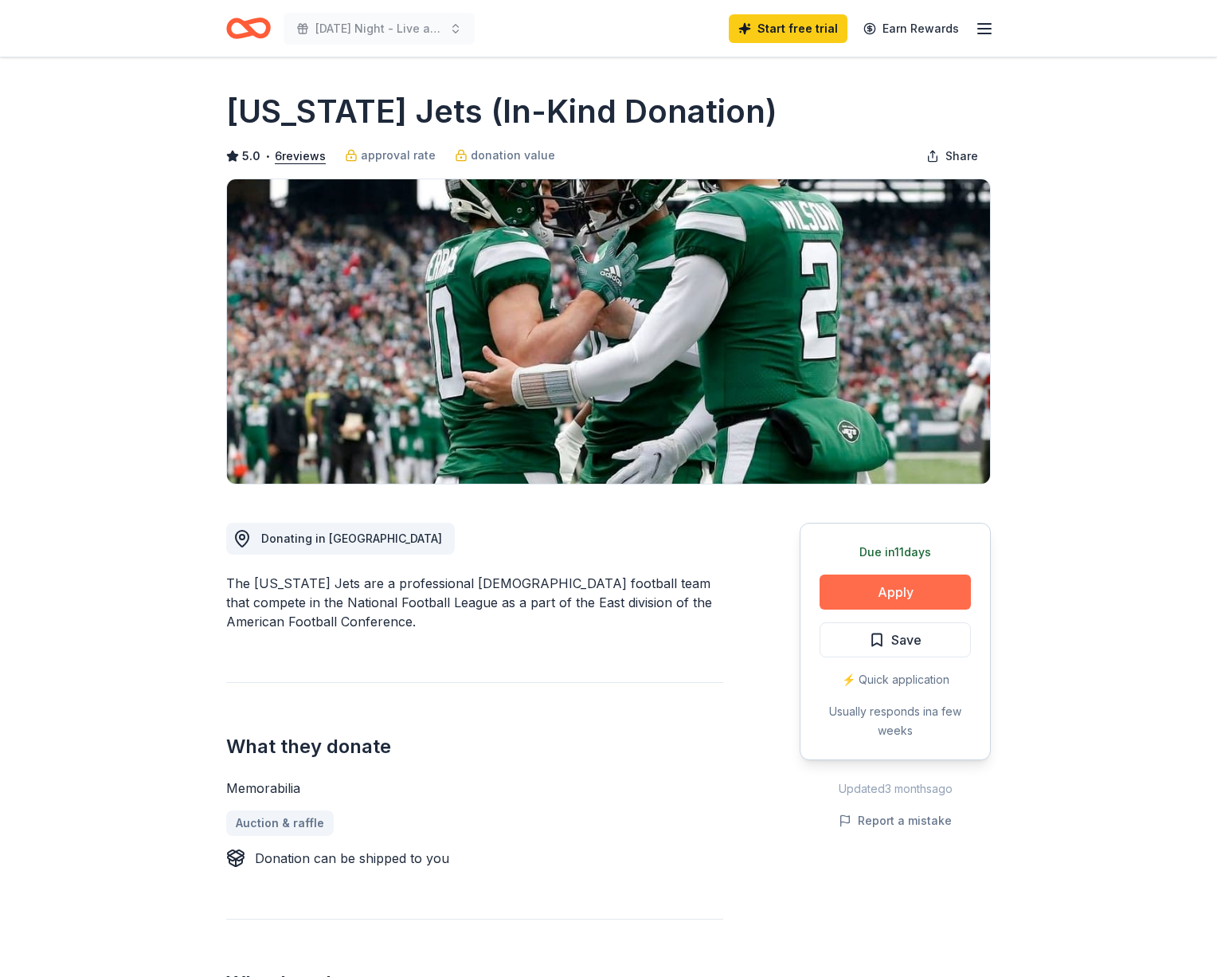
click at [937, 592] on button "Apply" at bounding box center [895, 591] width 151 height 35
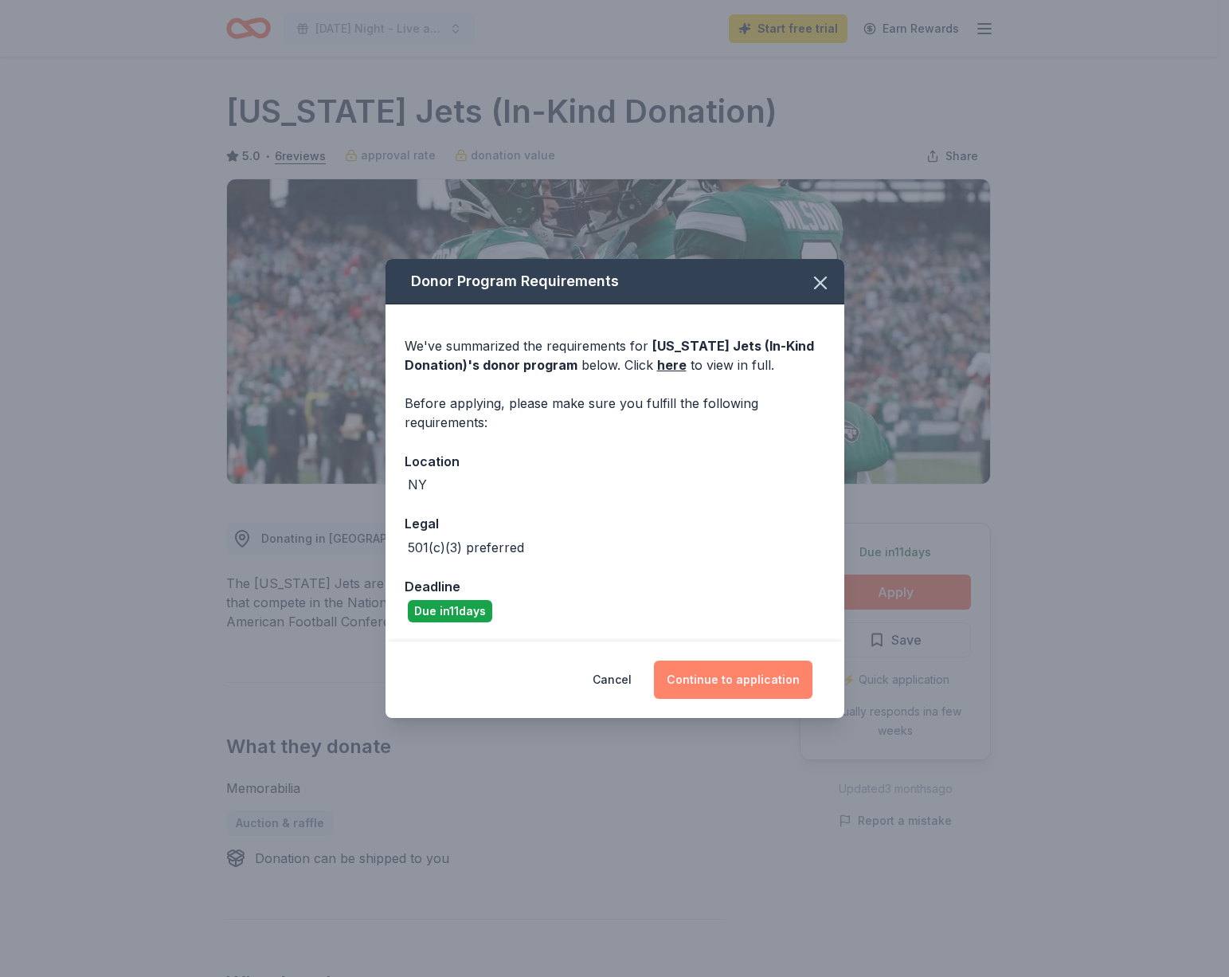
click at [715, 677] on button "Continue to application" at bounding box center [733, 679] width 159 height 38
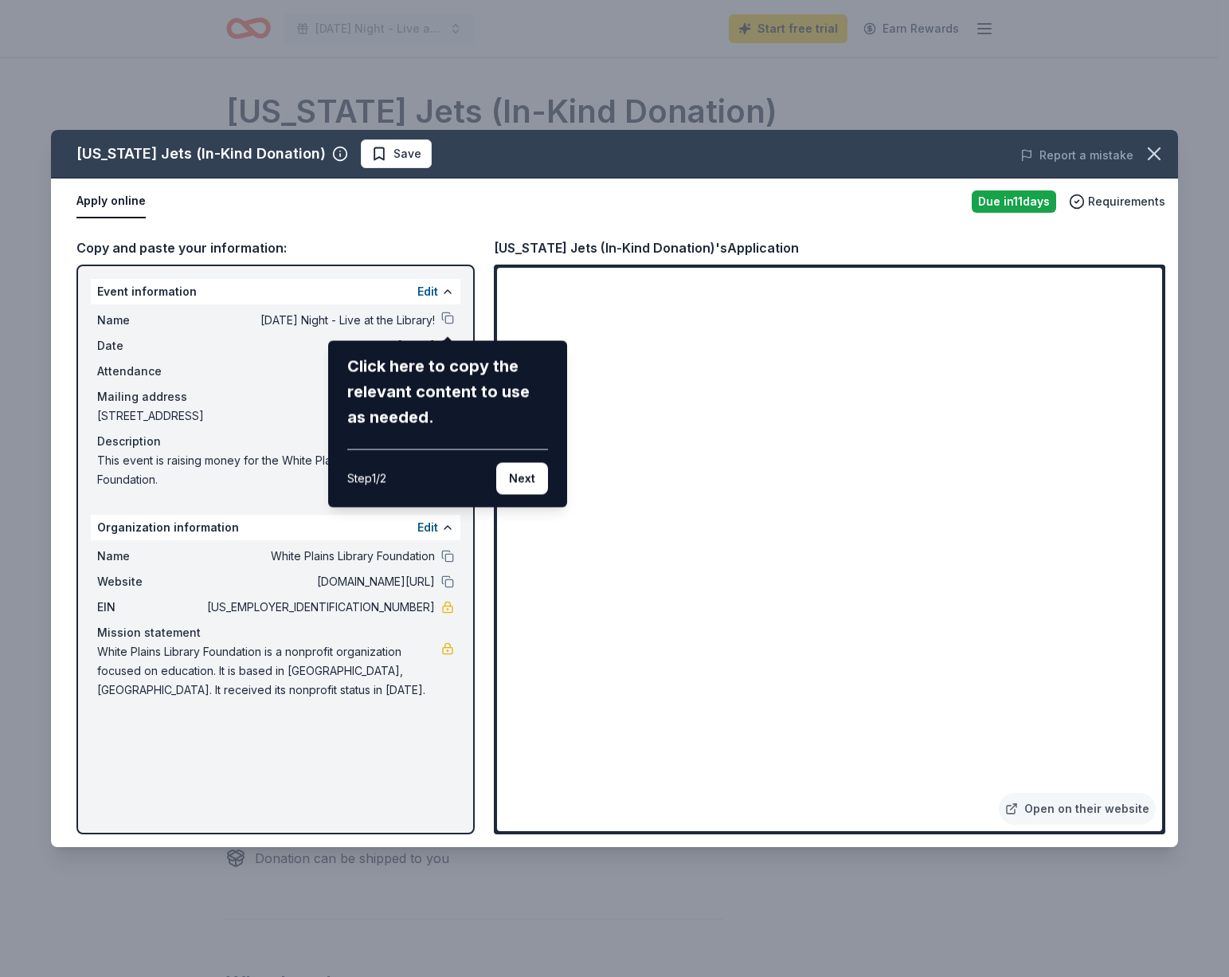
click at [448, 323] on div "[US_STATE] Jets (In-Kind Donation) Save Report a mistake Apply online Due [DATE…" at bounding box center [614, 488] width 1127 height 717
click at [450, 314] on div "[US_STATE] Jets (In-Kind Donation) Save Report a mistake Apply online Due [DATE…" at bounding box center [614, 488] width 1127 height 717
click at [503, 469] on button "Next" at bounding box center [522, 479] width 52 height 32
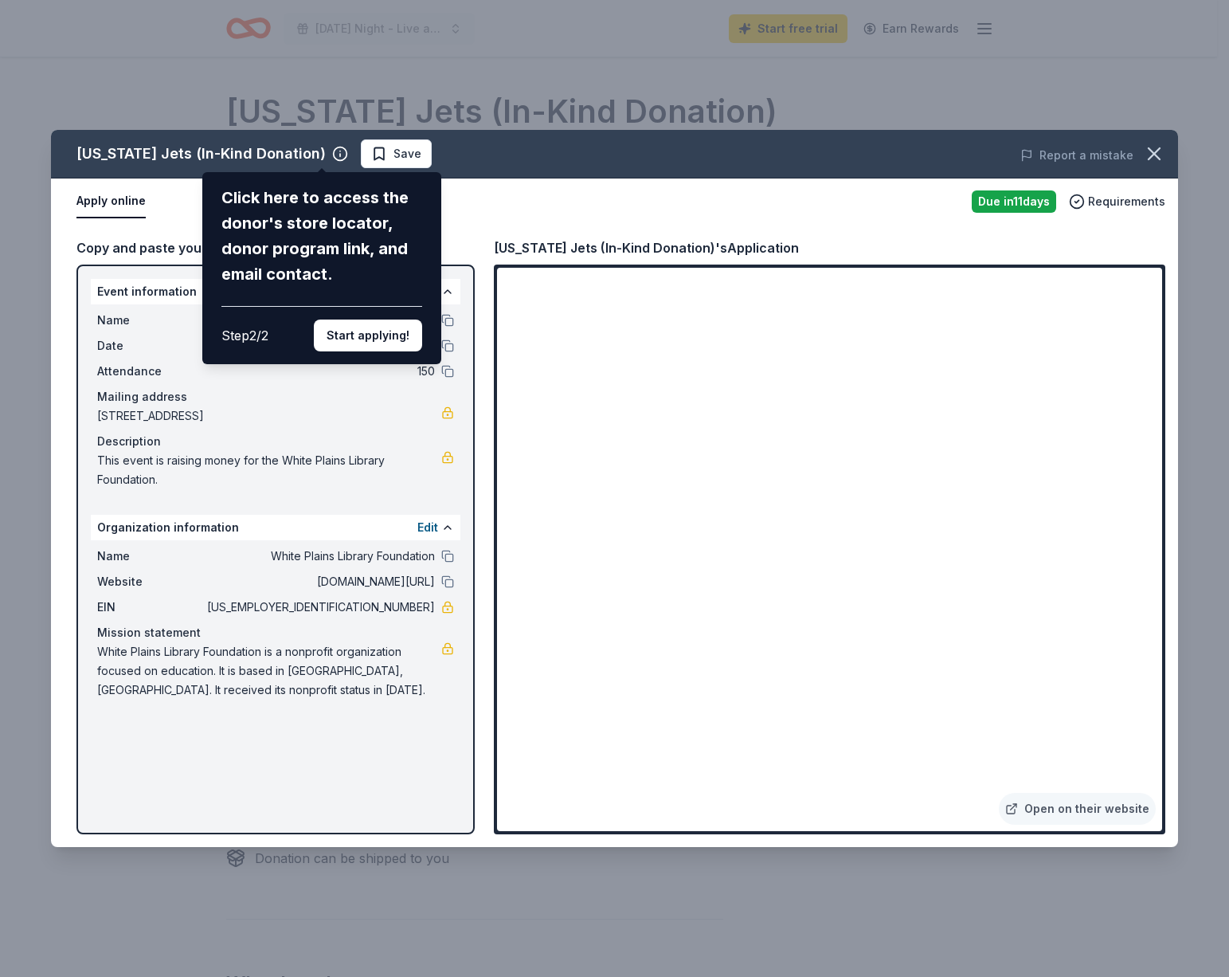
click at [319, 161] on div "New York Jets (In-Kind Donation) Click here to access the donor's store locator…" at bounding box center [614, 488] width 1127 height 717
click at [319, 155] on div "New York Jets (In-Kind Donation) Click here to access the donor's store locator…" at bounding box center [614, 488] width 1127 height 717
click at [364, 334] on button "Start applying!" at bounding box center [368, 335] width 108 height 32
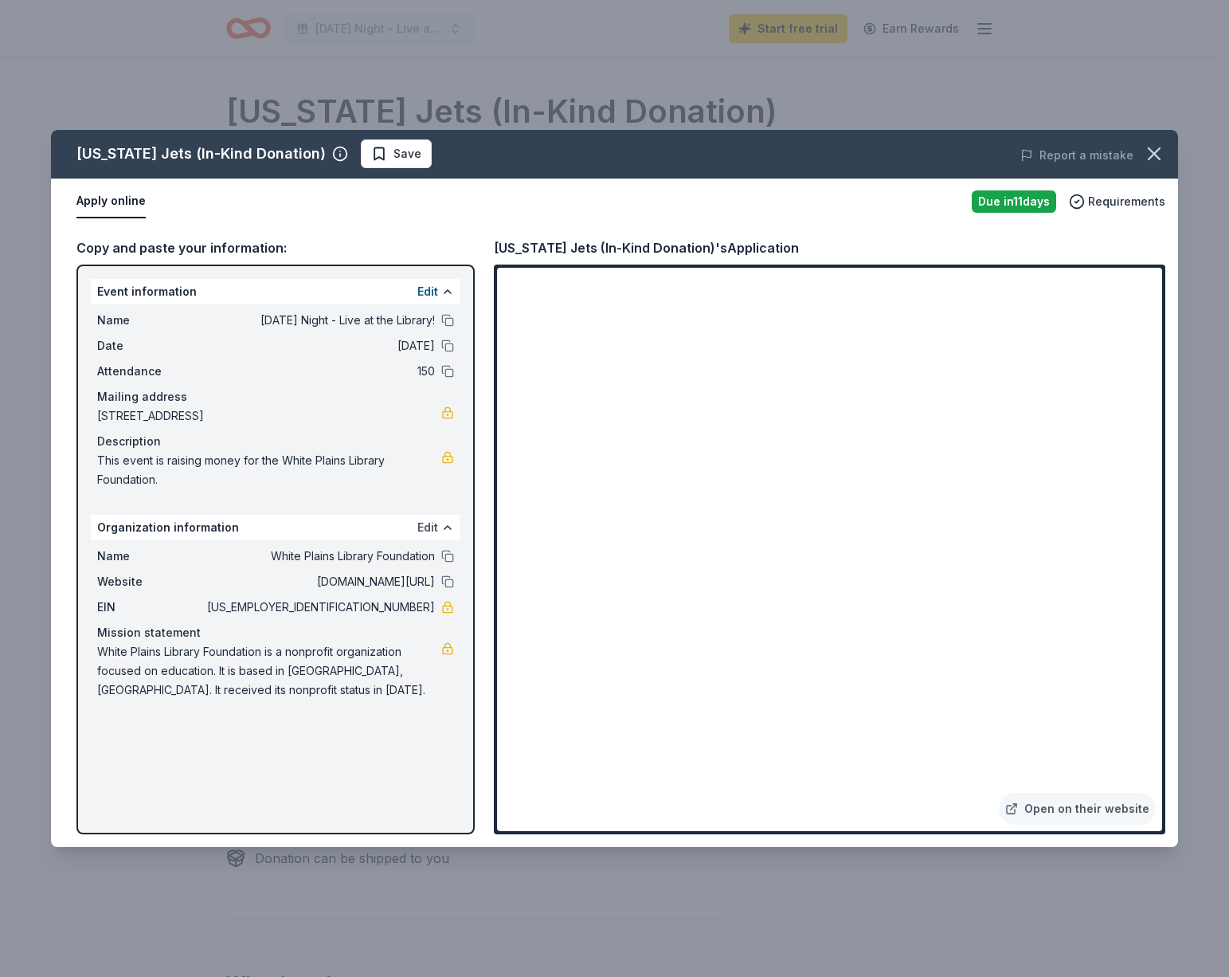
click at [436, 524] on button "Edit" at bounding box center [427, 527] width 21 height 19
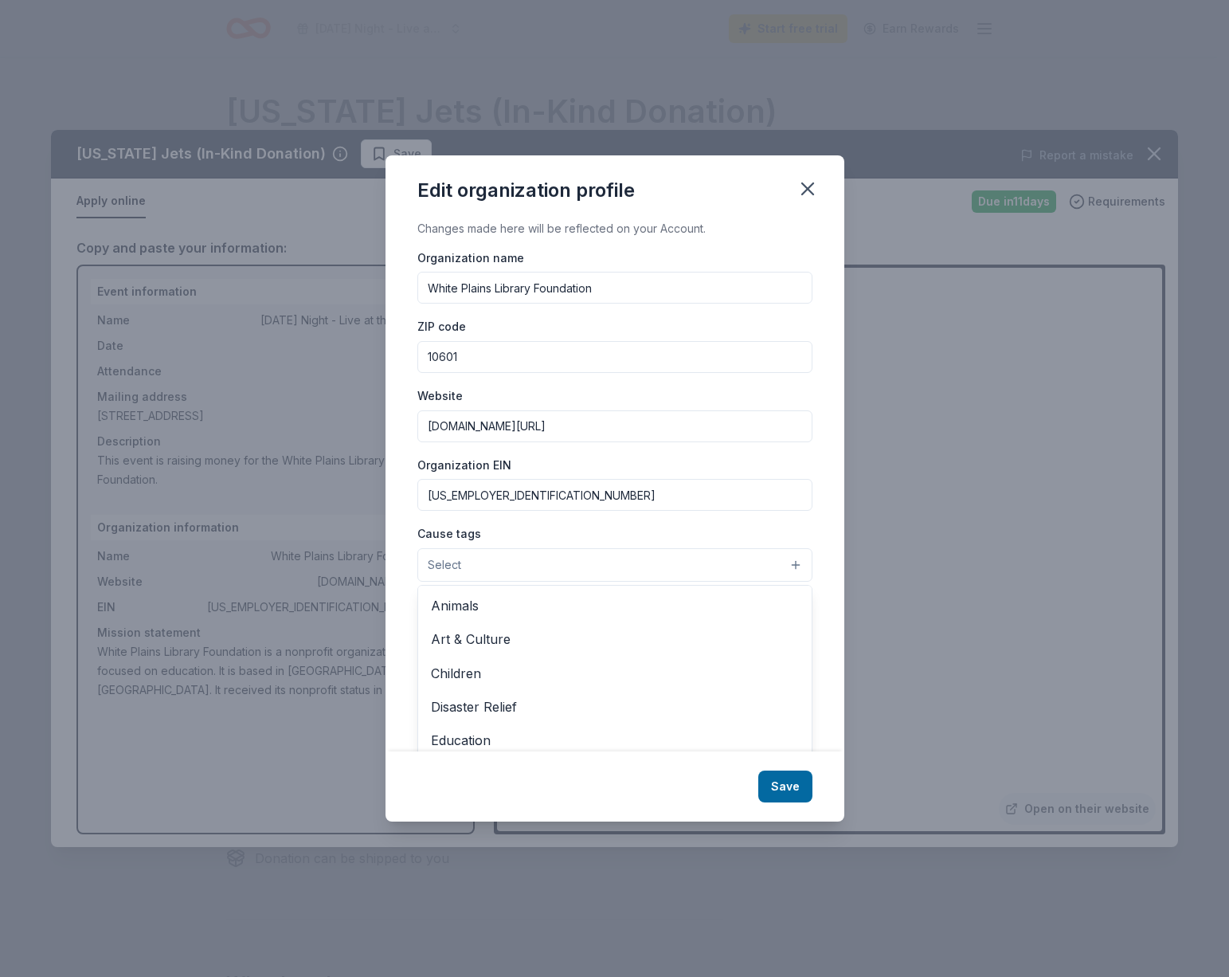
click at [456, 576] on button "Select" at bounding box center [614, 564] width 395 height 33
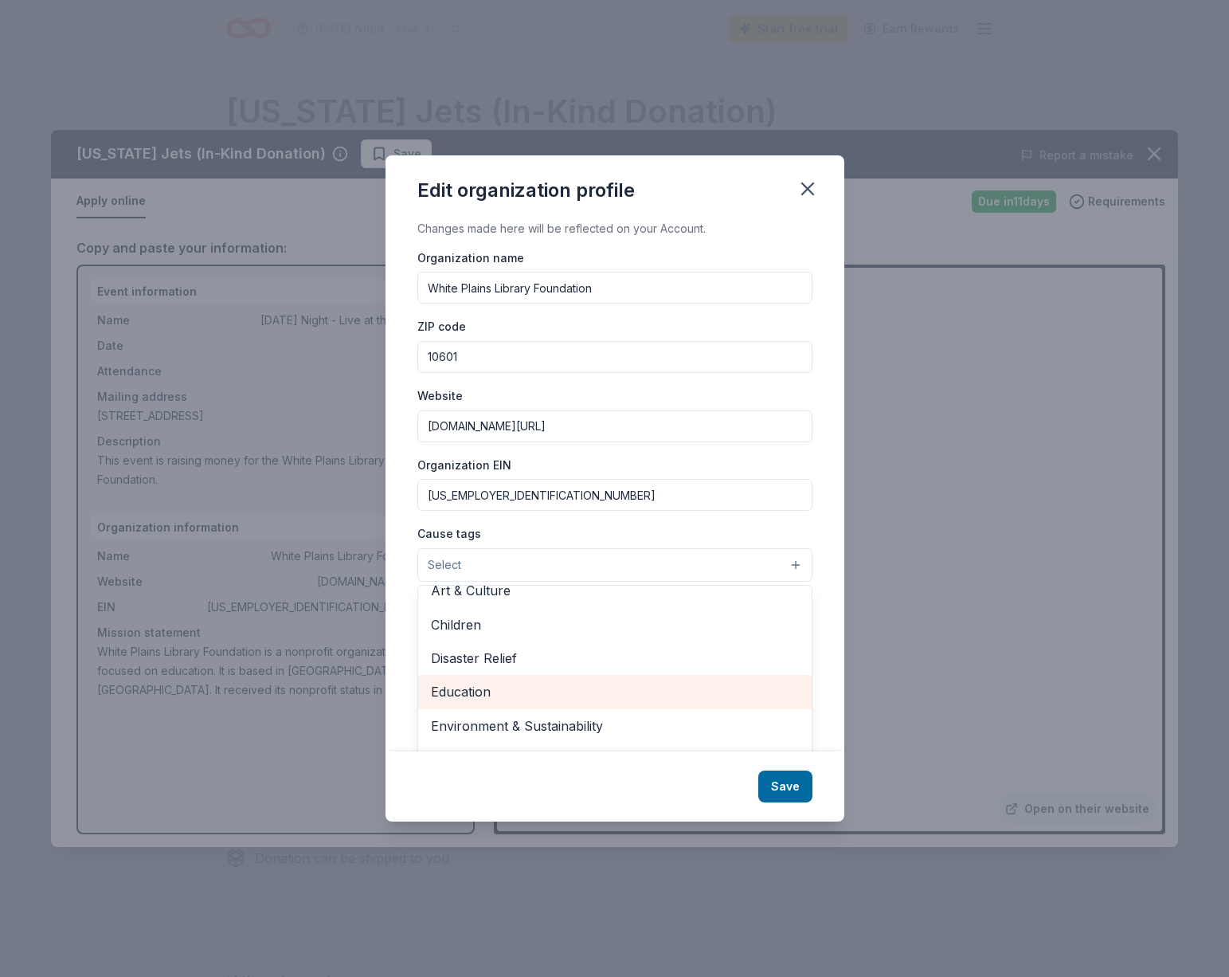
click at [469, 690] on span "Education" at bounding box center [615, 691] width 368 height 21
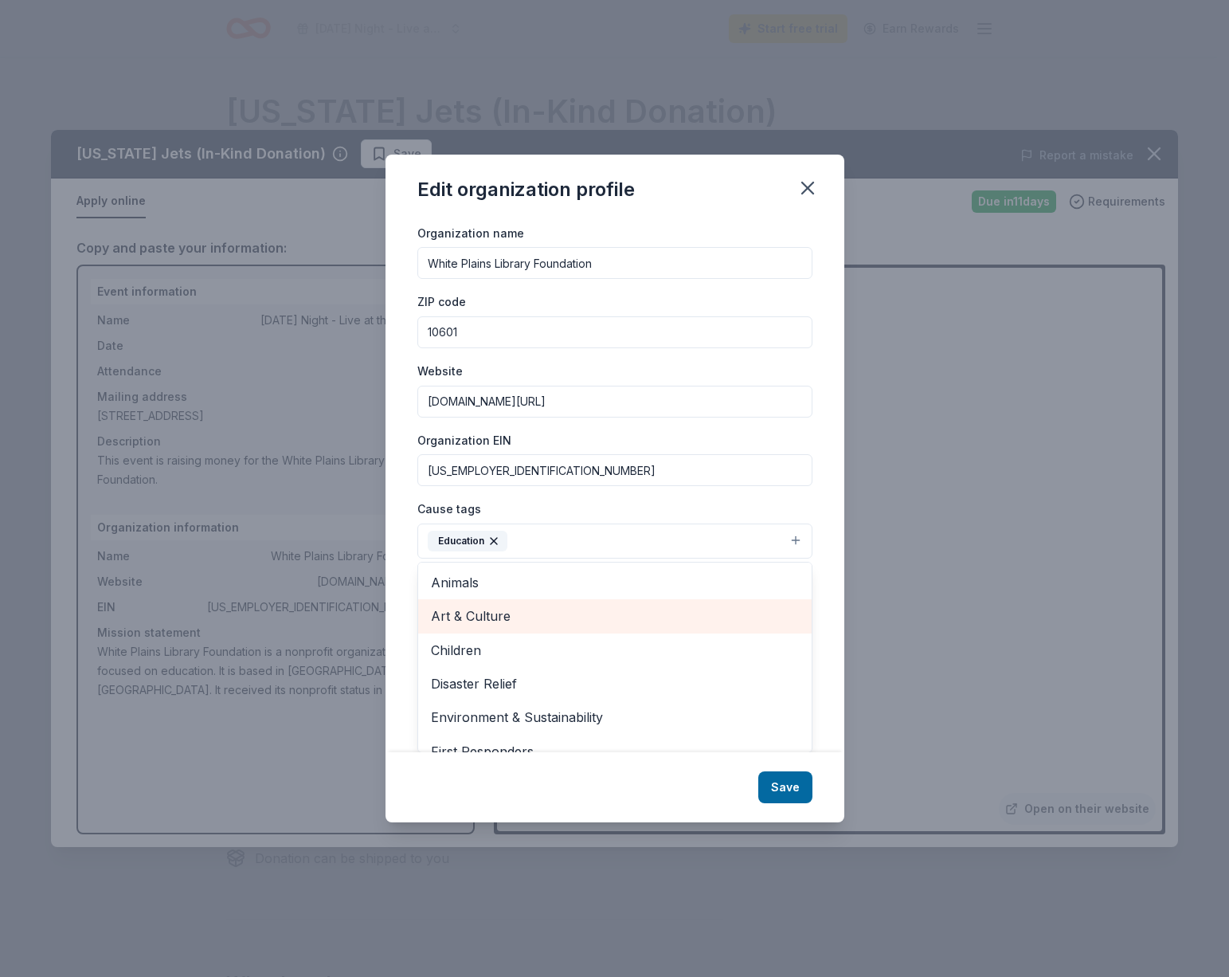
click at [530, 624] on span "Art & Culture" at bounding box center [615, 615] width 368 height 21
click at [485, 604] on div "Children" at bounding box center [615, 615] width 394 height 33
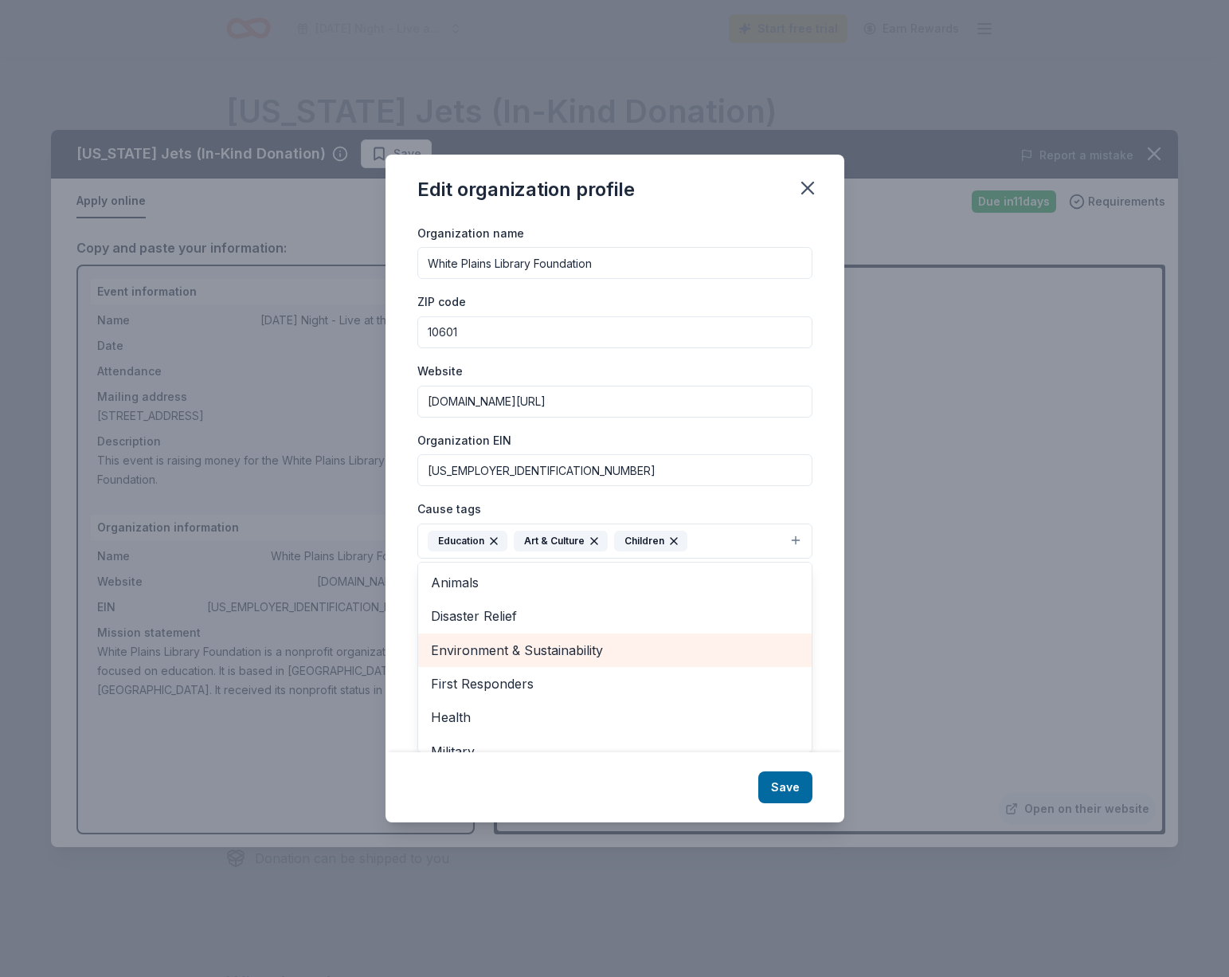
scroll to position [120, 0]
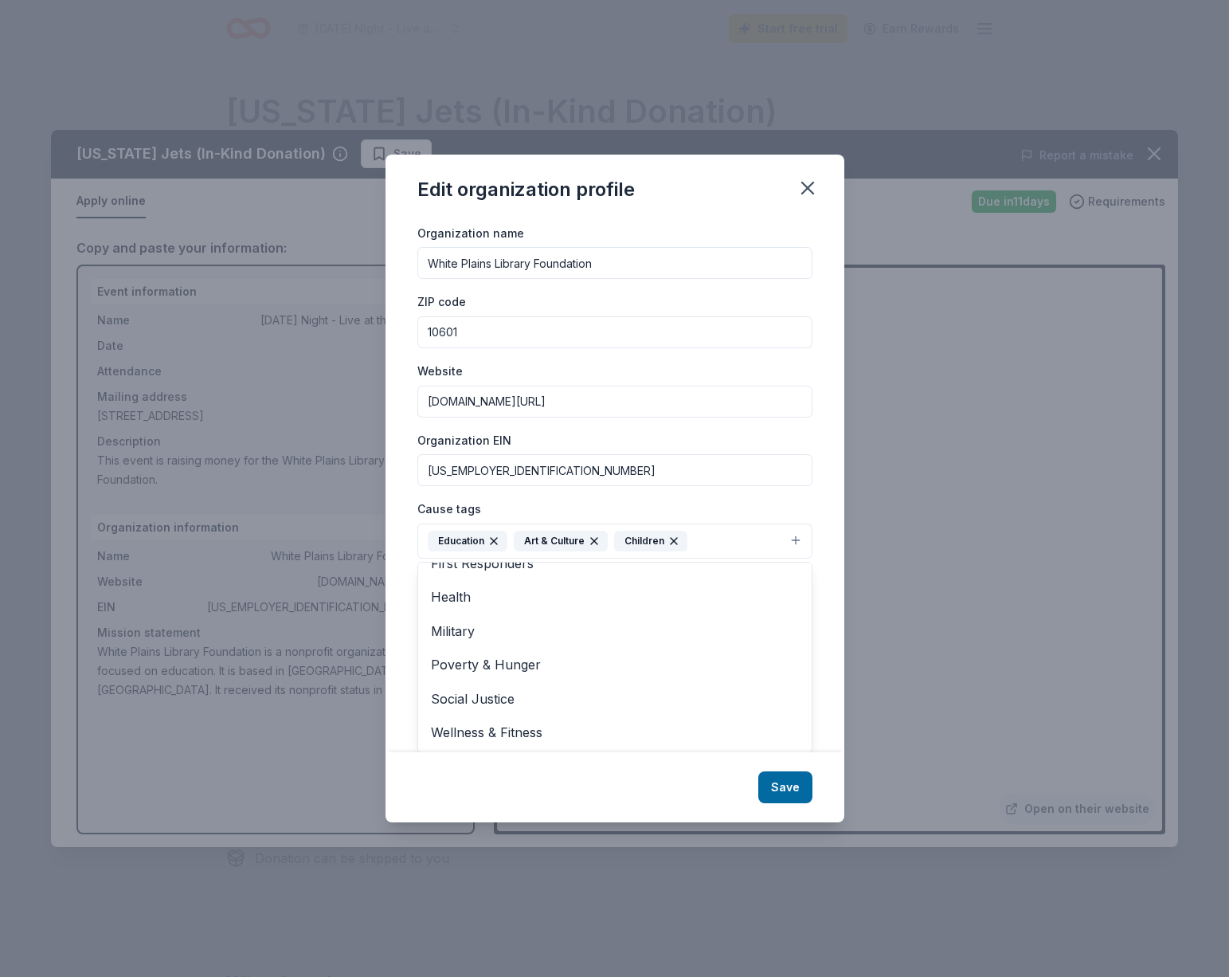
click at [792, 774] on div "Edit organization profile Changes made here will be reflected on your Account. …" at bounding box center [615, 489] width 459 height 668
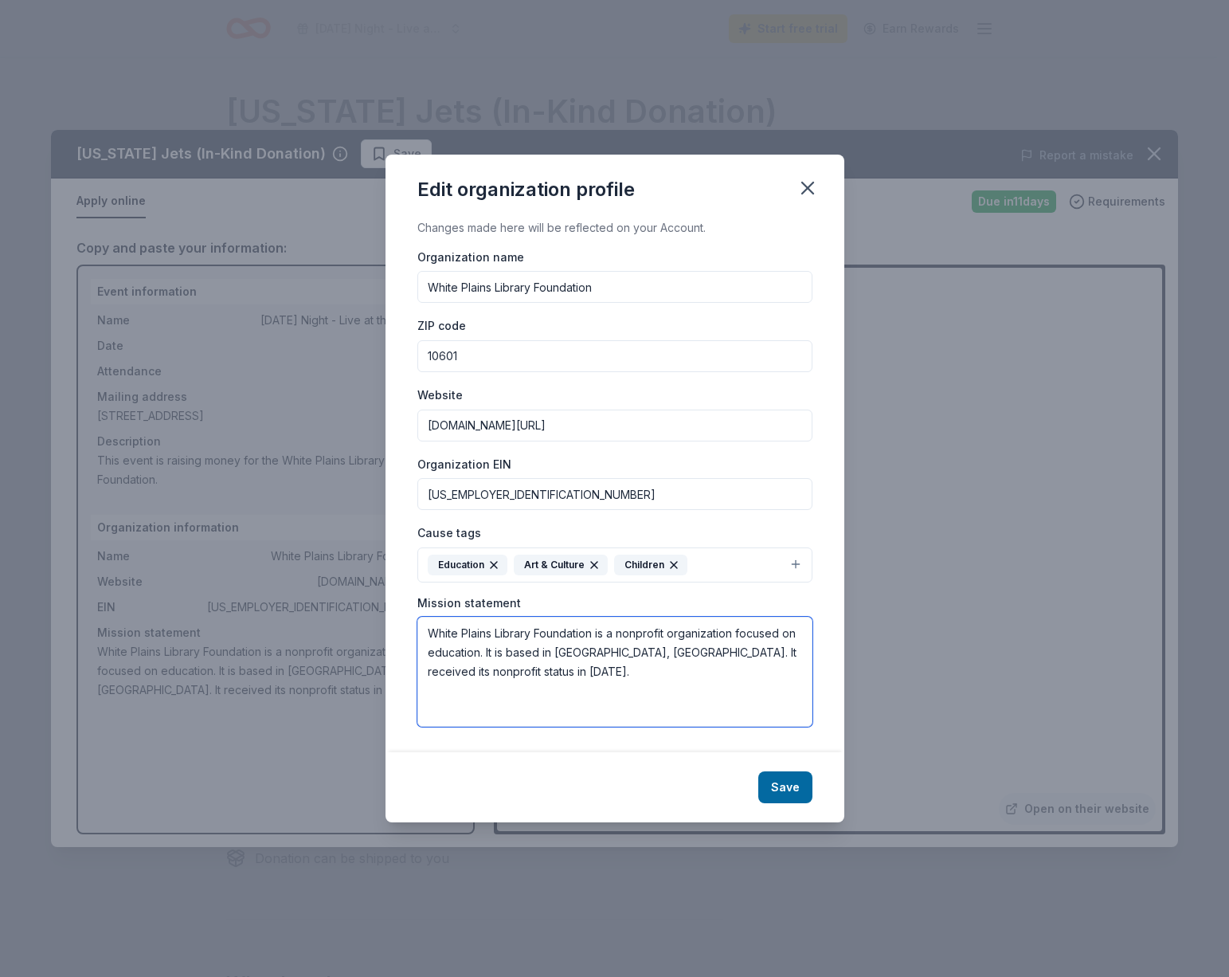
click at [499, 674] on textarea "White Plains Library Foundation is a nonprofit organization focused on educatio…" at bounding box center [614, 672] width 395 height 110
type textarea "White Plains Library Foundation is a nonprofit organization focused on educatio…"
drag, startPoint x: 425, startPoint y: 632, endPoint x: 560, endPoint y: 676, distance: 142.3
click at [560, 676] on textarea "White Plains Library Foundation is a nonprofit organization focused on educatio…" at bounding box center [614, 672] width 395 height 110
paste textarea "The White Plains Library Foundation is a 501c3 nonprofit organization incorpora…"
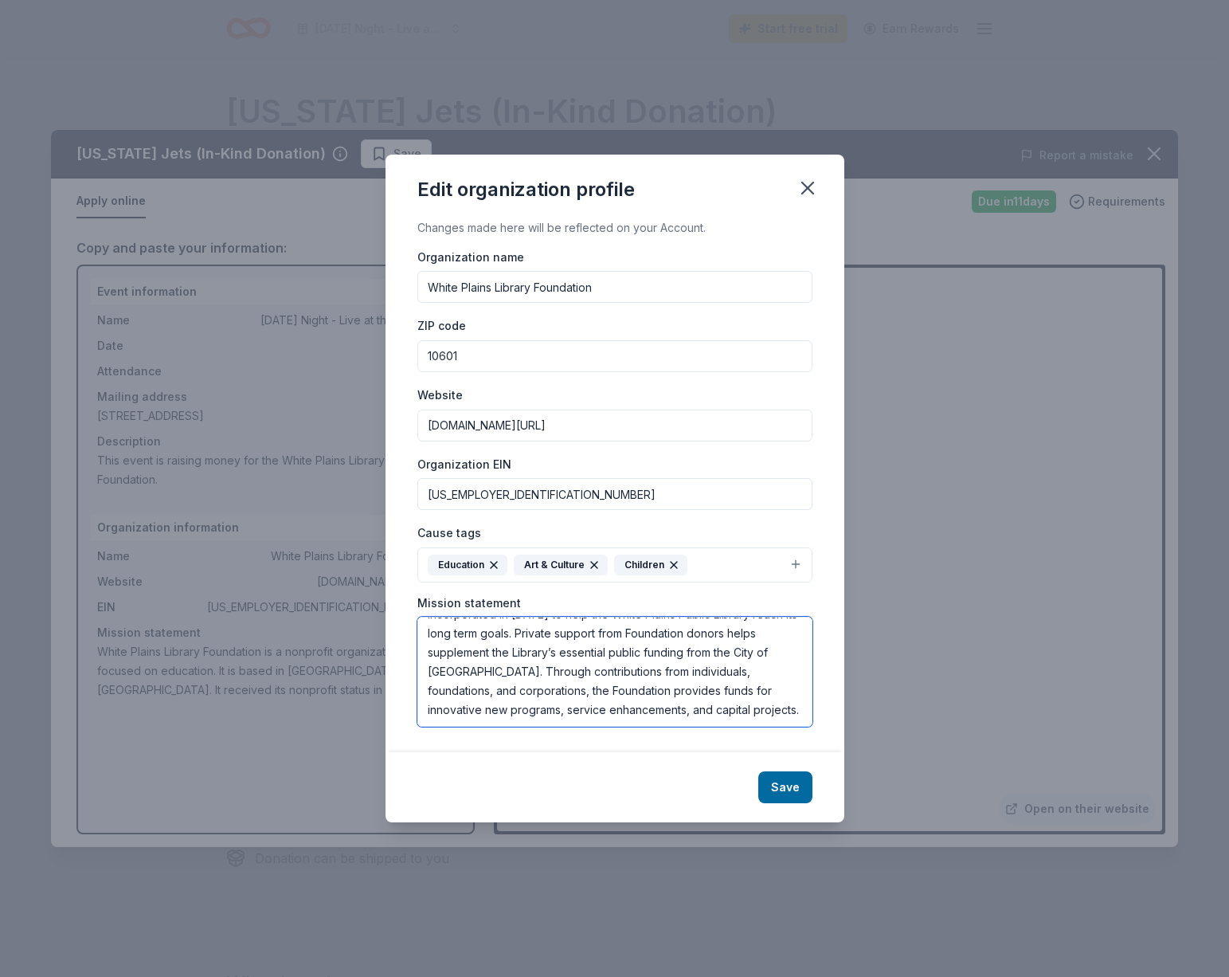
scroll to position [67, 0]
type textarea "The White Plains Library Foundation is a 501c3 nonprofit organization incorpora…"
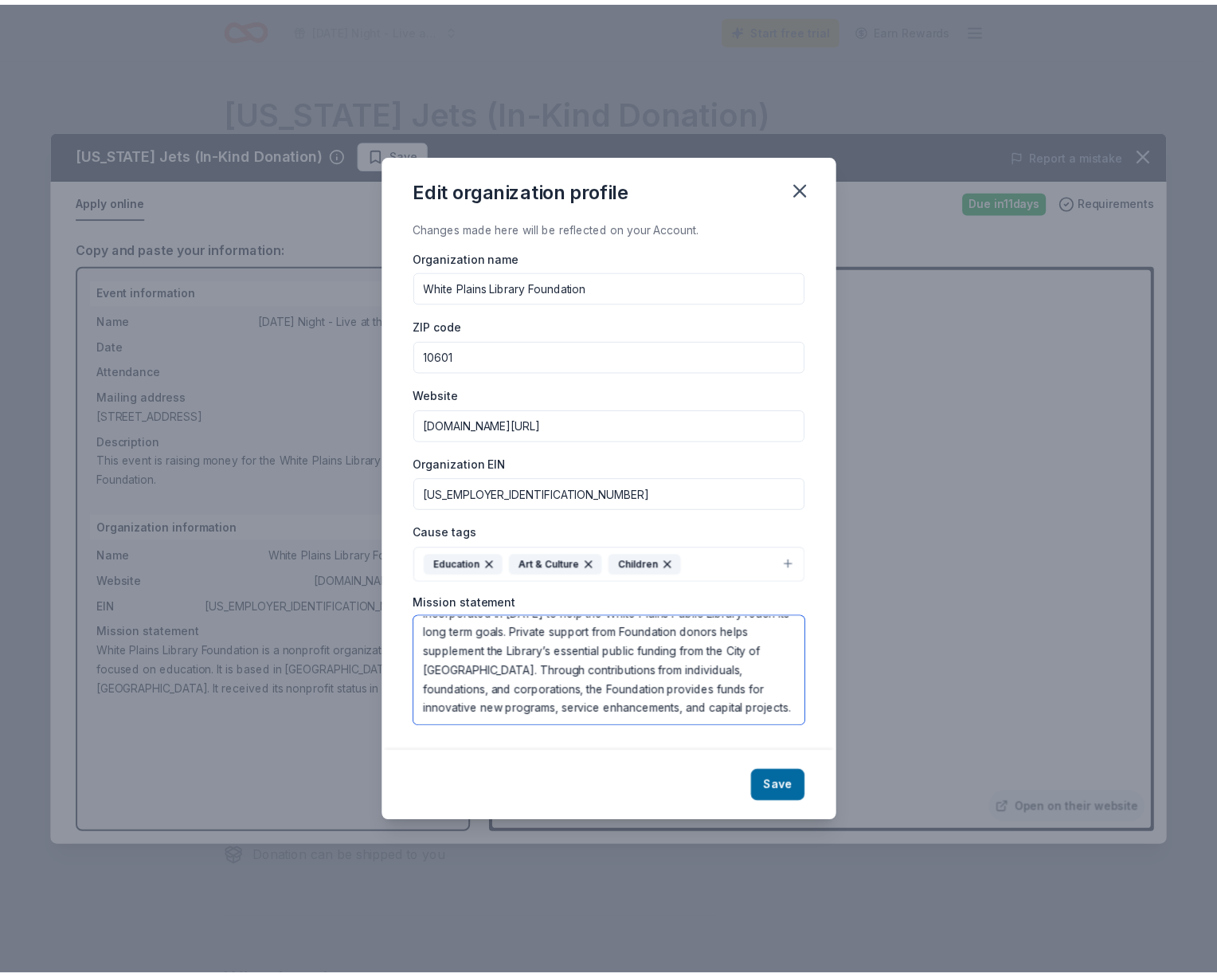
scroll to position [57, 0]
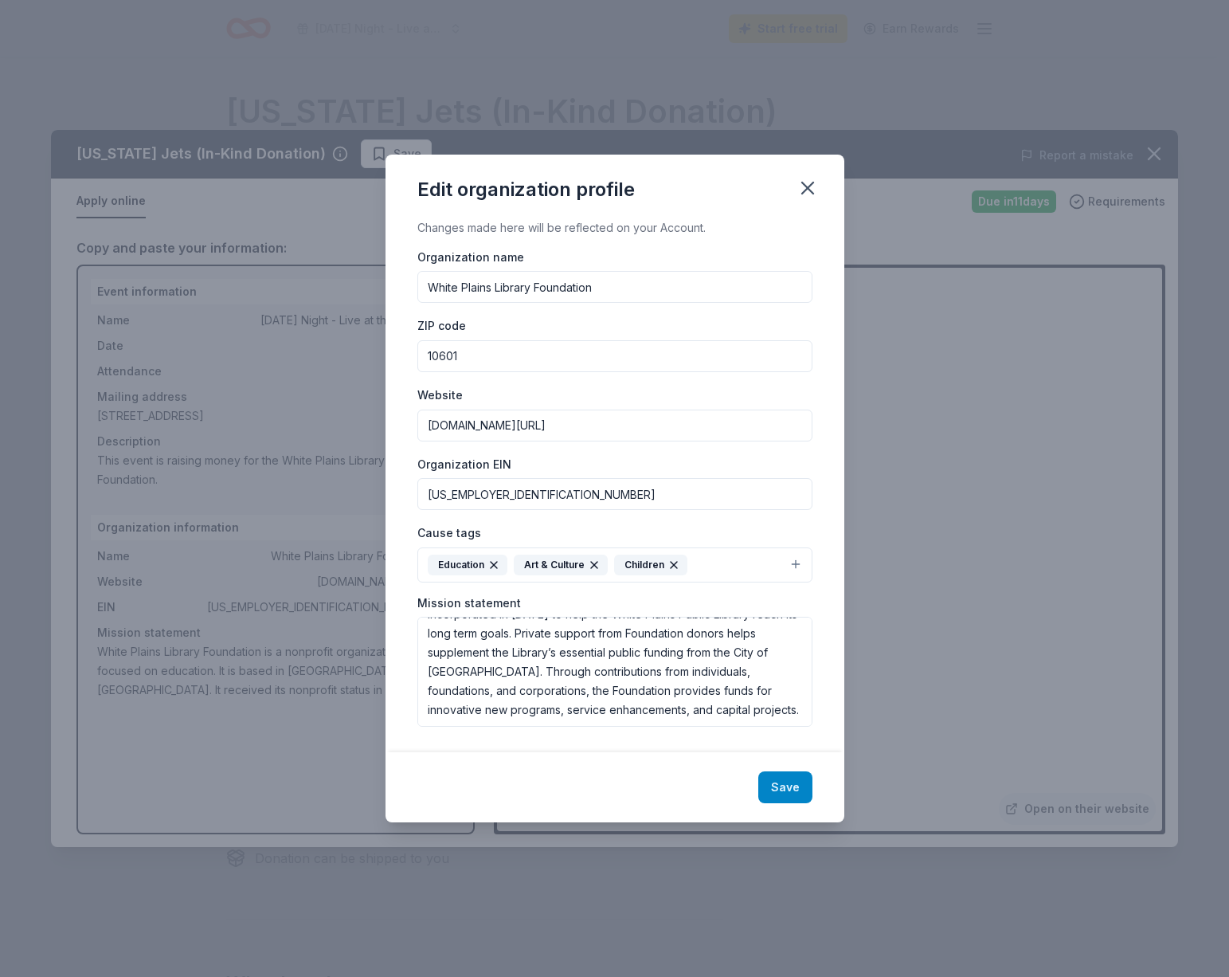
click at [776, 788] on button "Save" at bounding box center [785, 787] width 54 height 32
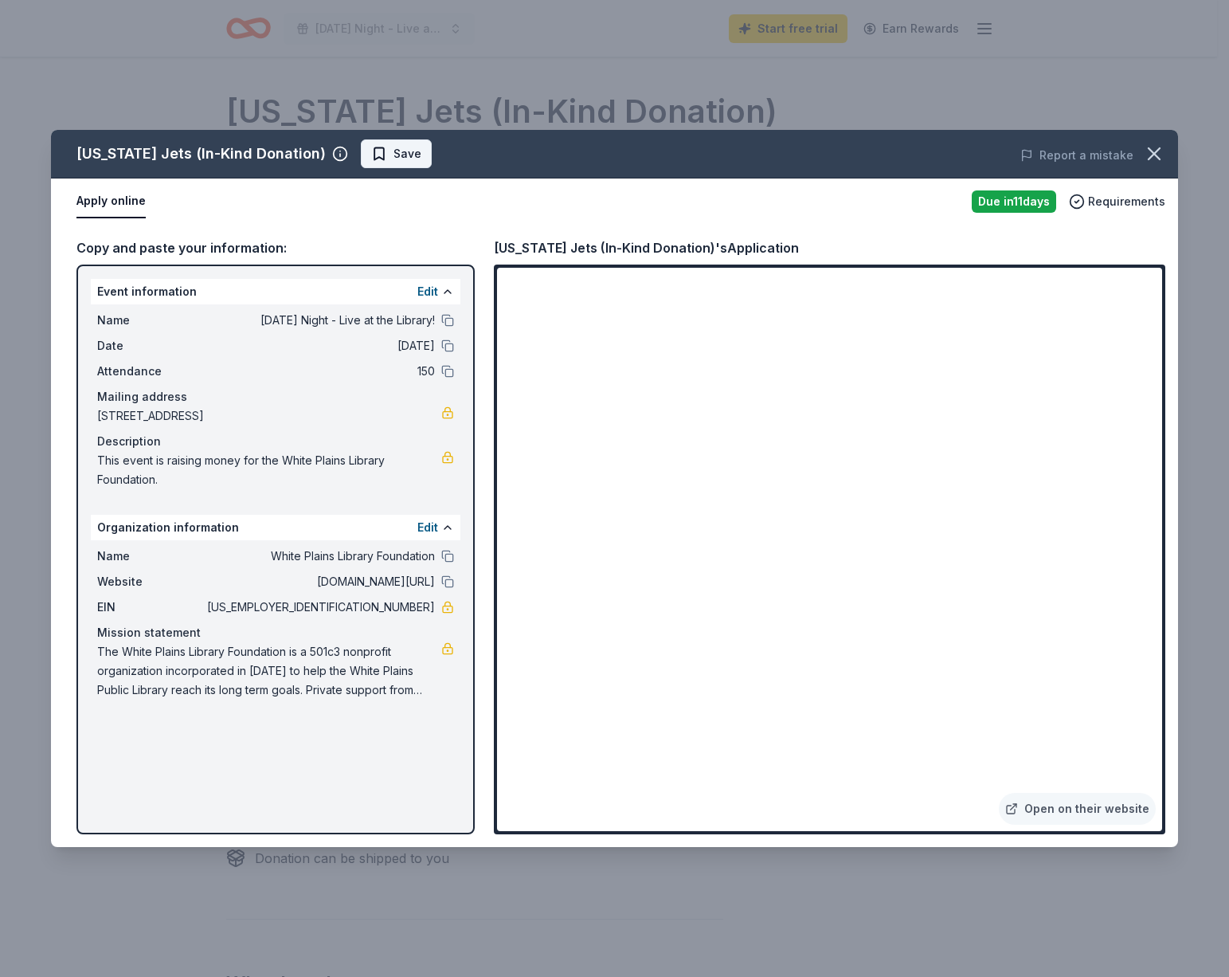
click at [394, 157] on span "Save" at bounding box center [408, 153] width 28 height 19
click at [1154, 162] on icon "button" at bounding box center [1154, 154] width 22 height 22
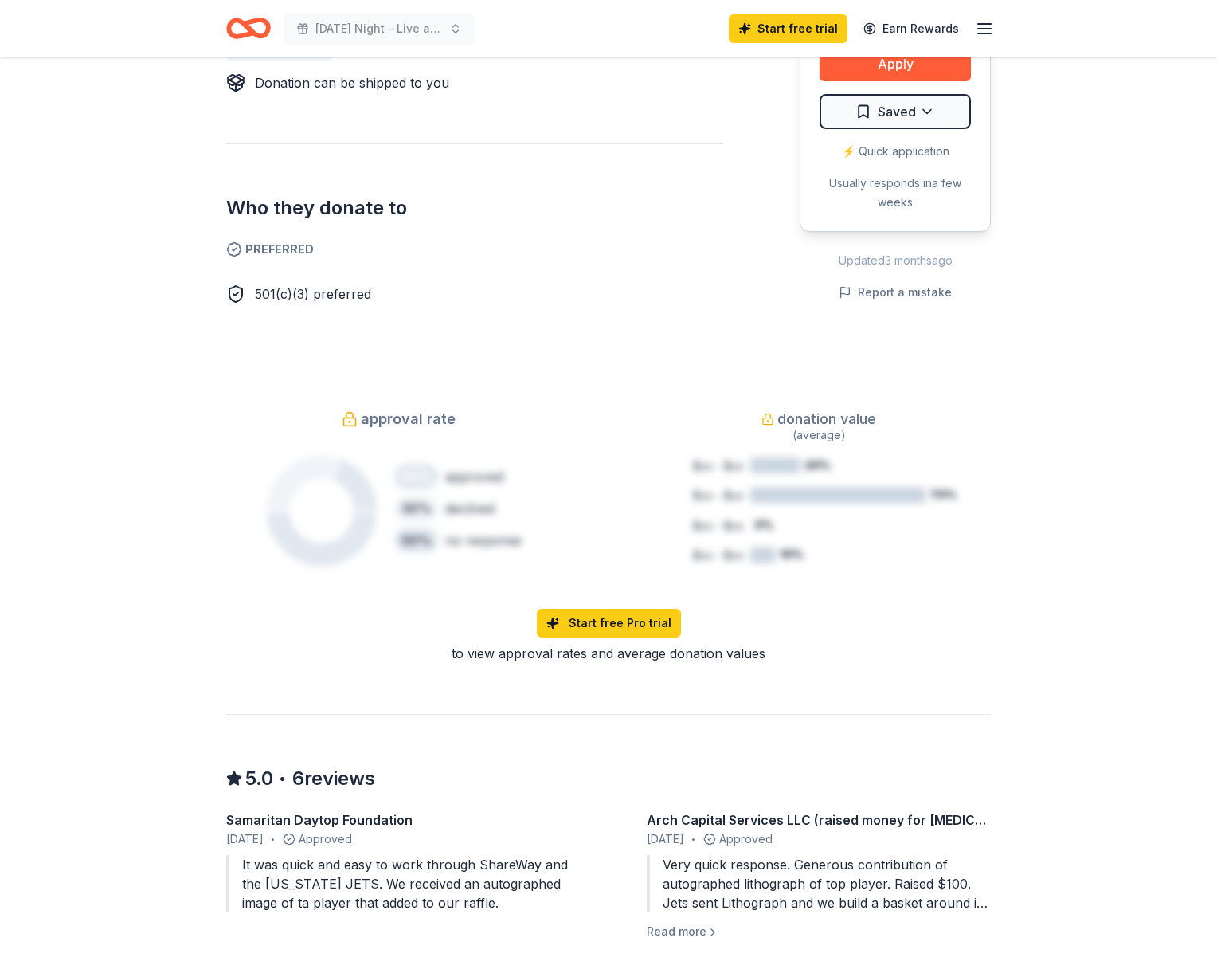
scroll to position [895, 0]
